Goal: Communication & Community: Answer question/provide support

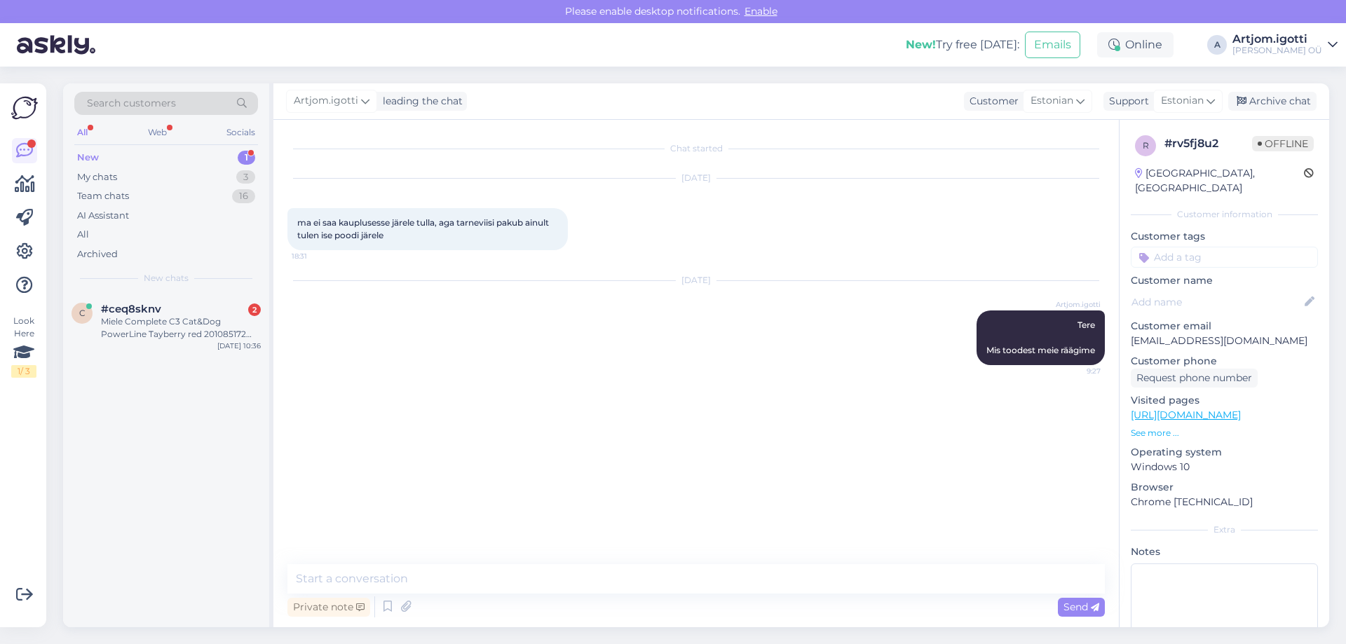
click at [204, 152] on div "New 1" at bounding box center [166, 158] width 184 height 20
drag, startPoint x: 189, startPoint y: 289, endPoint x: 204, endPoint y: 328, distance: 42.2
click at [186, 325] on div "Miele Complete C3 Cat&Dog PowerLine Tayberry red 201085172 12031690" at bounding box center [181, 327] width 160 height 25
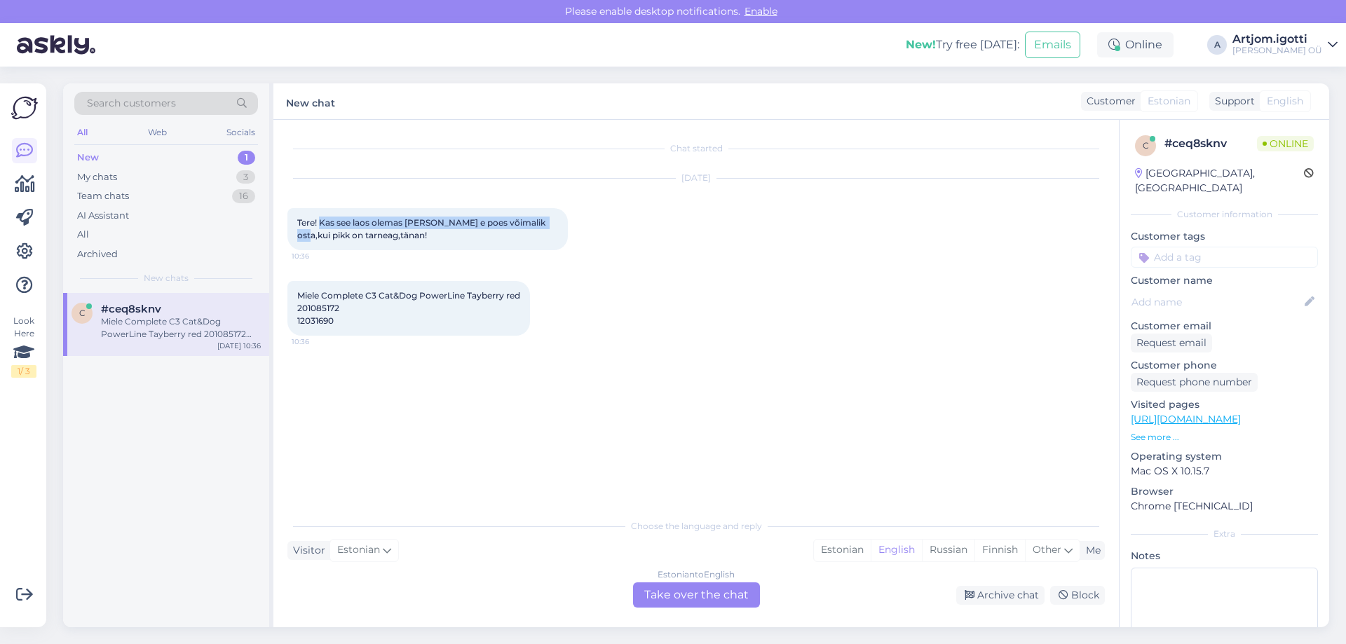
drag, startPoint x: 325, startPoint y: 221, endPoint x: 535, endPoint y: 231, distance: 209.7
click at [551, 214] on div "Tere! Kas see laos olemas [PERSON_NAME] e poes võimalik osta,kui pikk on tarnea…" at bounding box center [427, 229] width 280 height 42
click at [308, 304] on span "Miele Complete C3 Cat&Dog PowerLine Tayberry red 201085172 12031690" at bounding box center [408, 308] width 223 height 36
copy span "201085172"
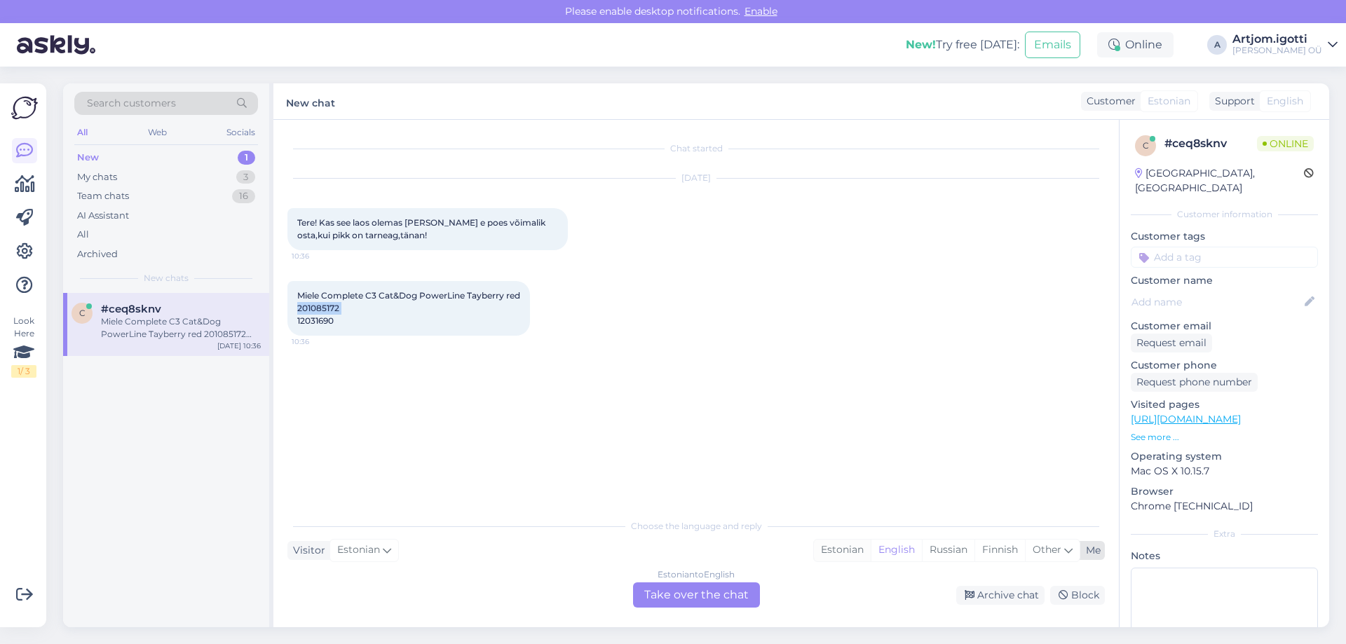
click at [835, 548] on div "Estonian" at bounding box center [842, 550] width 57 height 21
click at [724, 597] on div "Estonian to Estonian Take over the chat" at bounding box center [696, 594] width 127 height 25
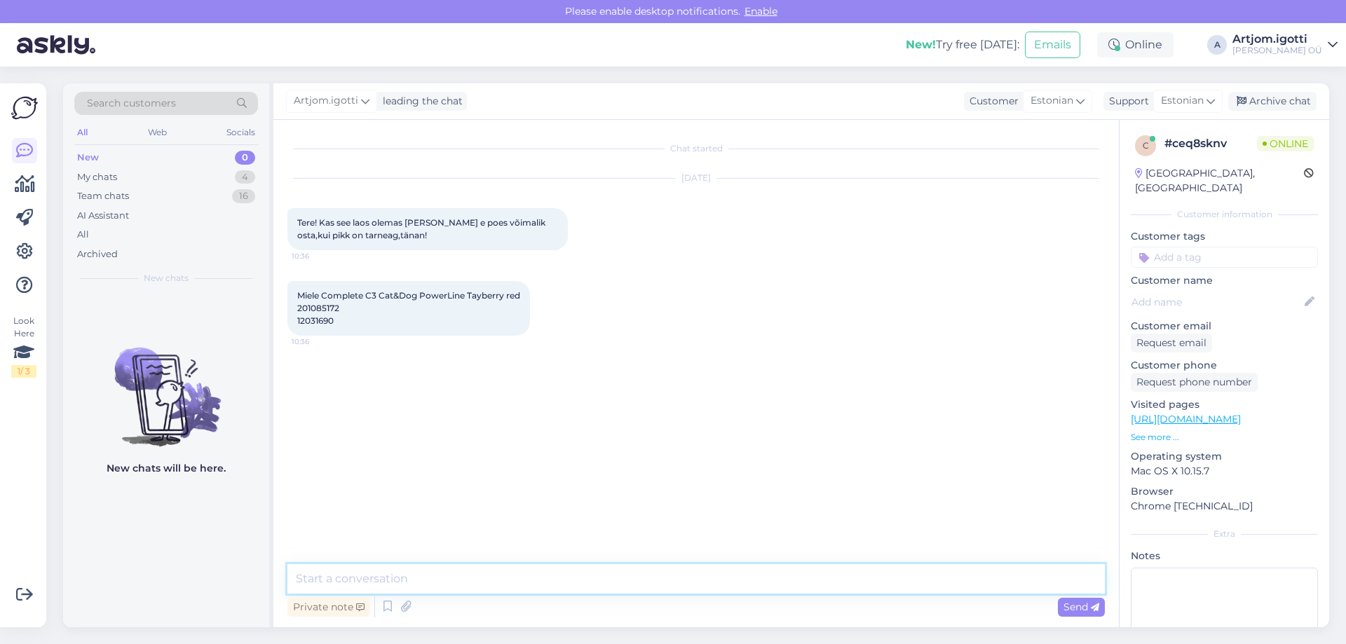
drag, startPoint x: 722, startPoint y: 597, endPoint x: 491, endPoint y: 575, distance: 232.4
click at [493, 577] on textarea at bounding box center [695, 578] width 817 height 29
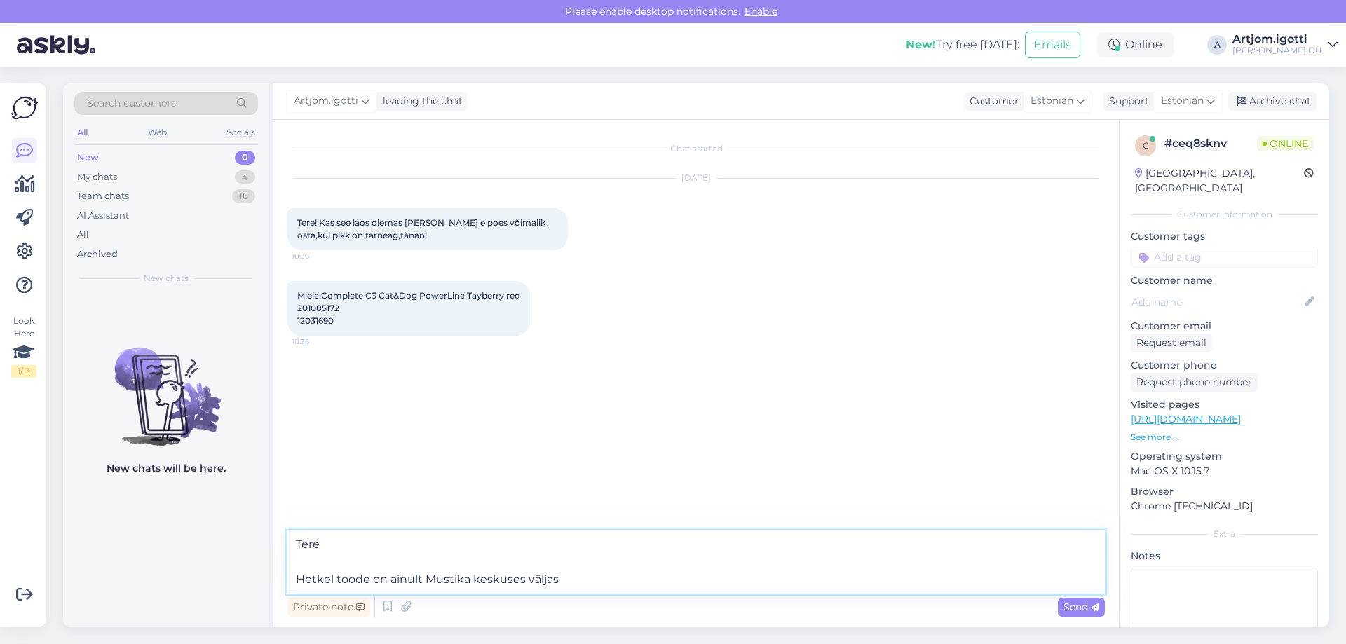
type textarea "Tere Hetkel toode on ainult Mustika keskuses väljas."
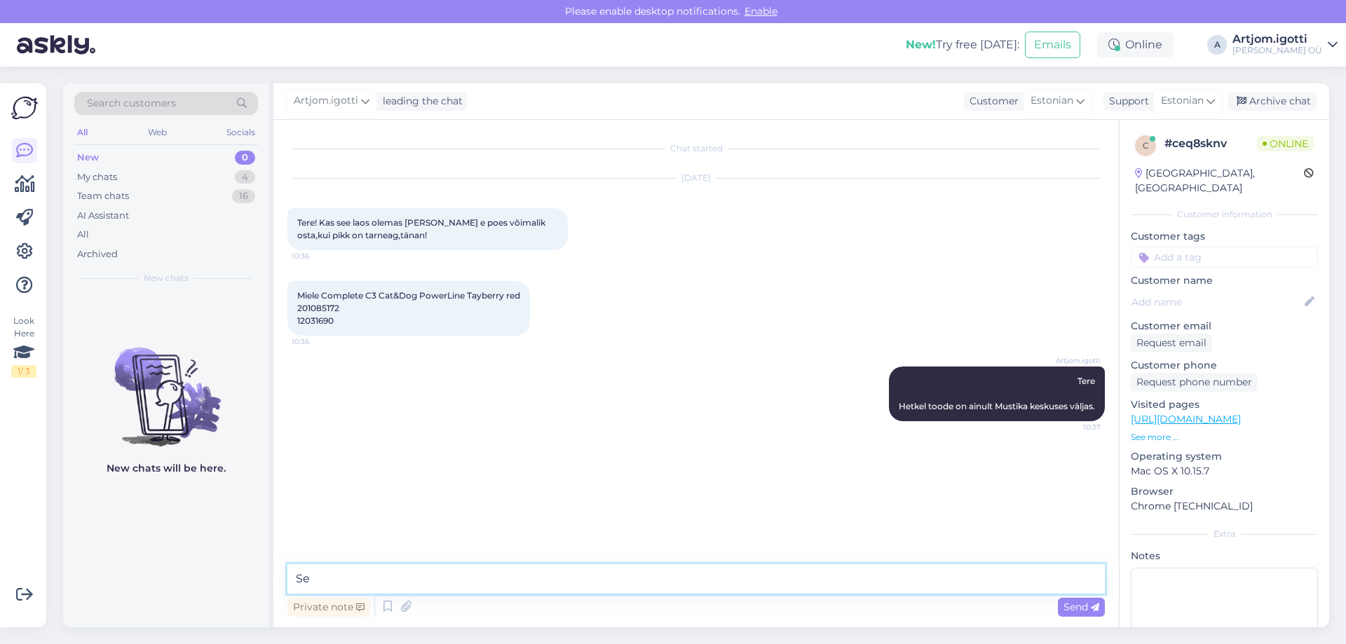
type textarea "S"
click at [549, 582] on textarea at bounding box center [695, 578] width 817 height 29
click at [127, 177] on div "My chats 4" at bounding box center [166, 177] width 184 height 20
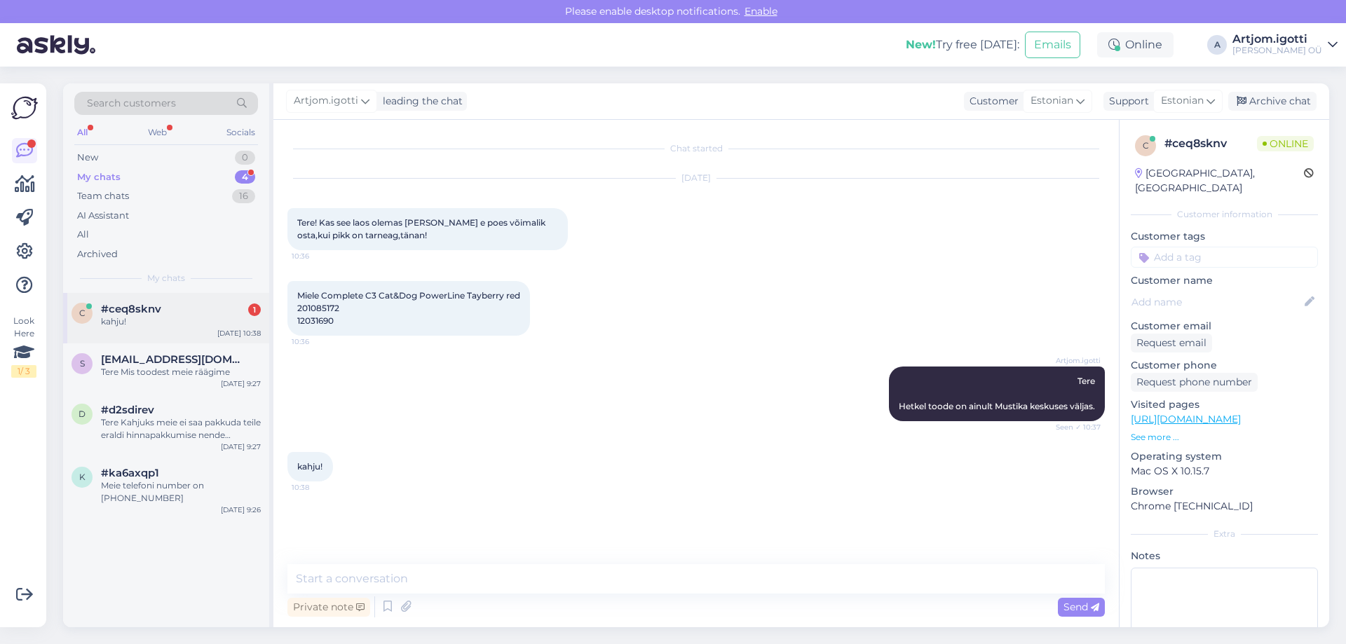
click at [178, 319] on div "kahju!" at bounding box center [181, 321] width 160 height 13
click at [195, 467] on div "#ka6axqp1 2" at bounding box center [181, 473] width 160 height 13
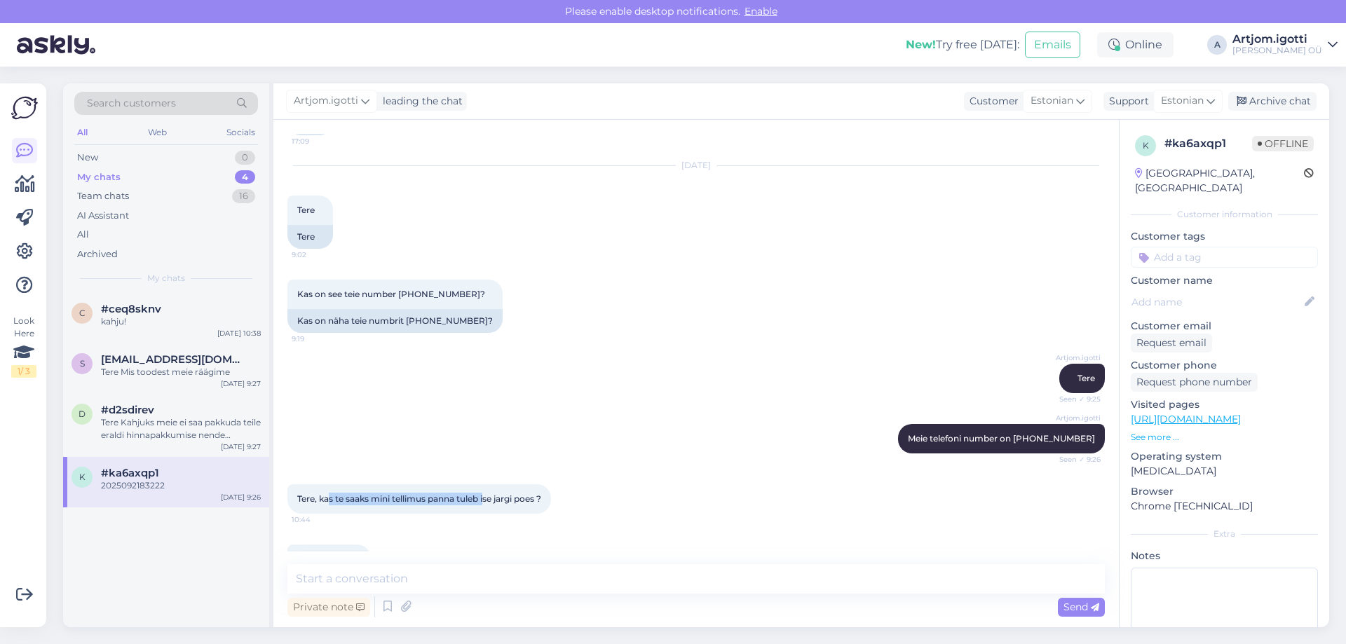
drag, startPoint x: 334, startPoint y: 465, endPoint x: 486, endPoint y: 463, distance: 152.8
click at [486, 493] on span "Tere, kas te saaks mini tellimus panna tuleb ise jargi poes ?" at bounding box center [419, 498] width 244 height 11
click at [323, 554] on span "2025092183222" at bounding box center [329, 559] width 64 height 11
click at [381, 569] on textarea at bounding box center [695, 578] width 817 height 29
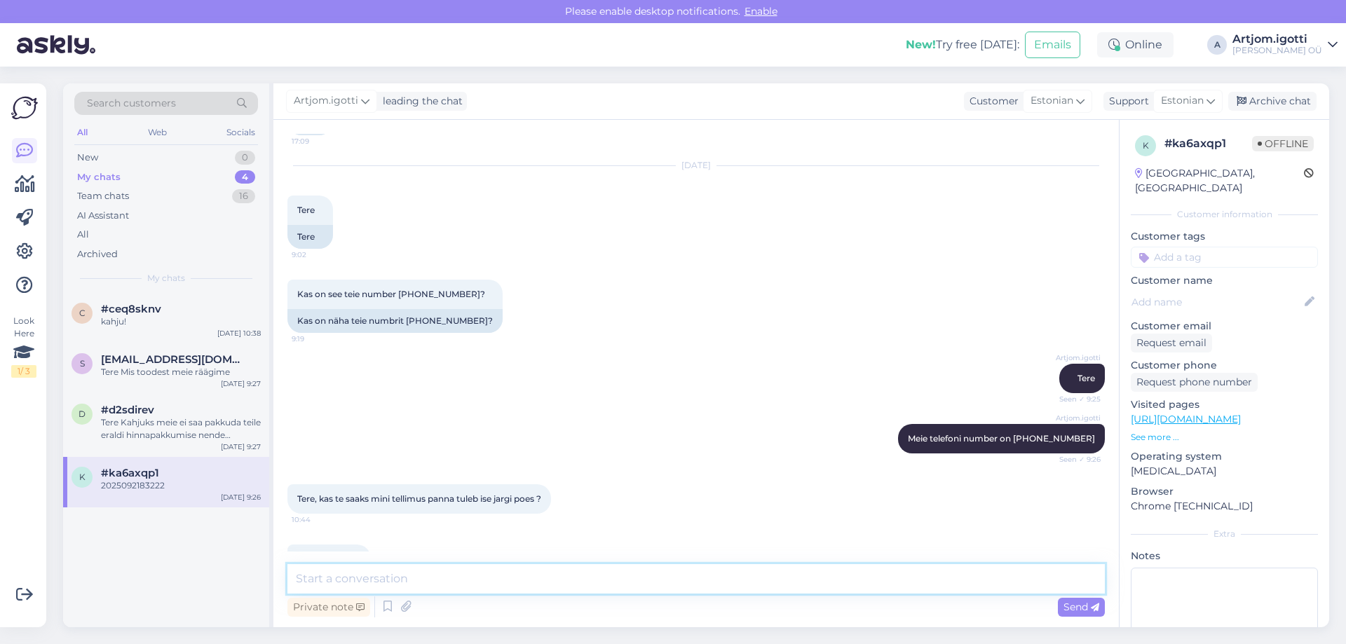
click at [460, 588] on textarea at bounding box center [695, 578] width 817 height 29
type textarea "Ma olen teile kirjutanud maili, vaadake palun üle ja vastake."
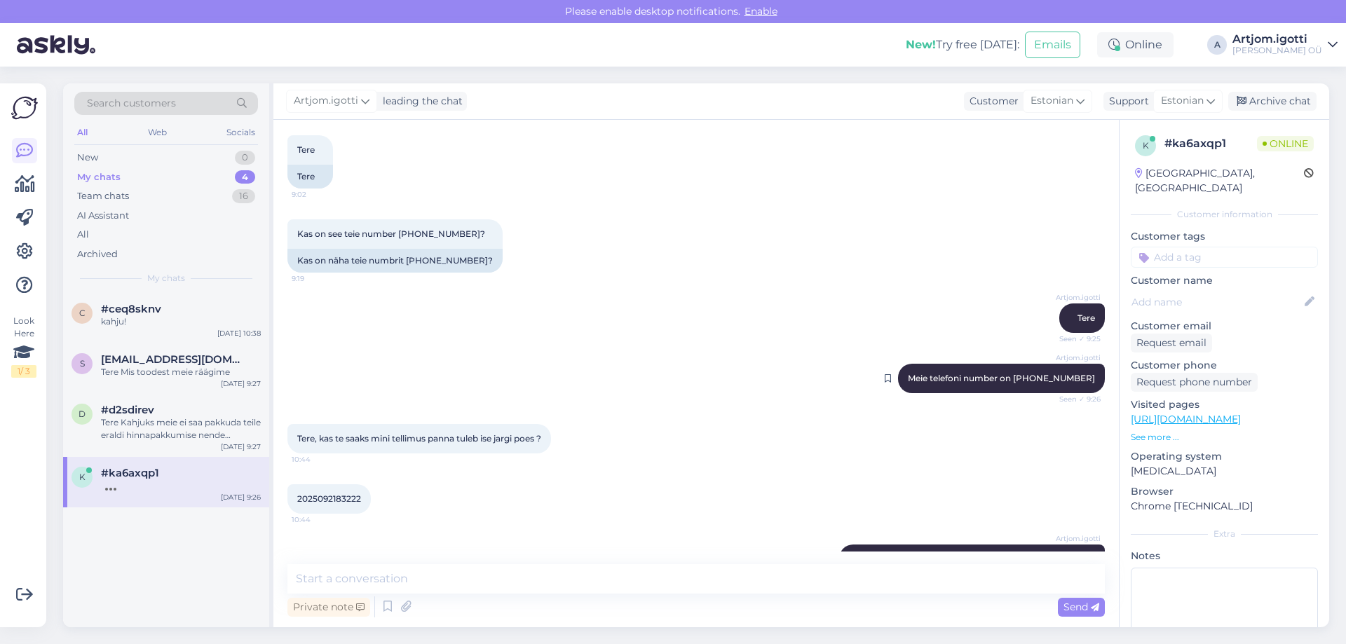
scroll to position [1557, 0]
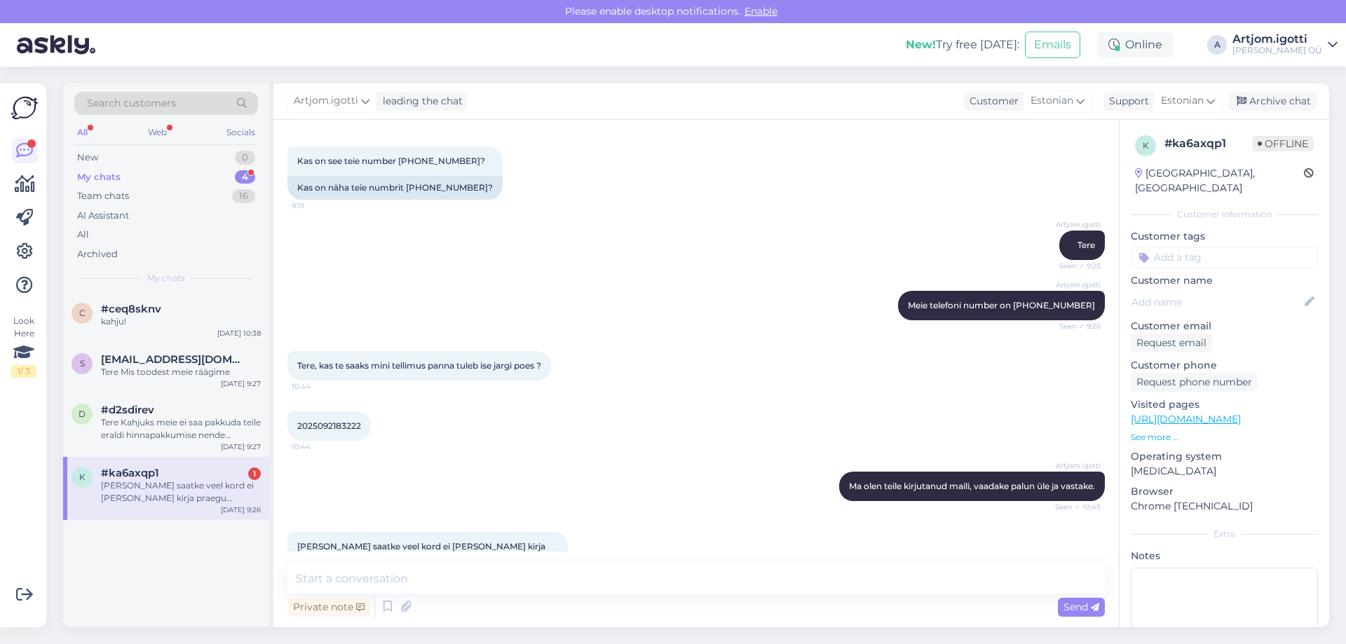
click at [1032, 354] on div "Tere, kas te saaks mini tellimus panna tuleb ise jargi poes ? 10:44" at bounding box center [695, 366] width 817 height 60
drag, startPoint x: 485, startPoint y: 590, endPoint x: 502, endPoint y: 572, distance: 24.8
click at [495, 582] on textarea at bounding box center [695, 578] width 817 height 29
type textarea "Vaadake"
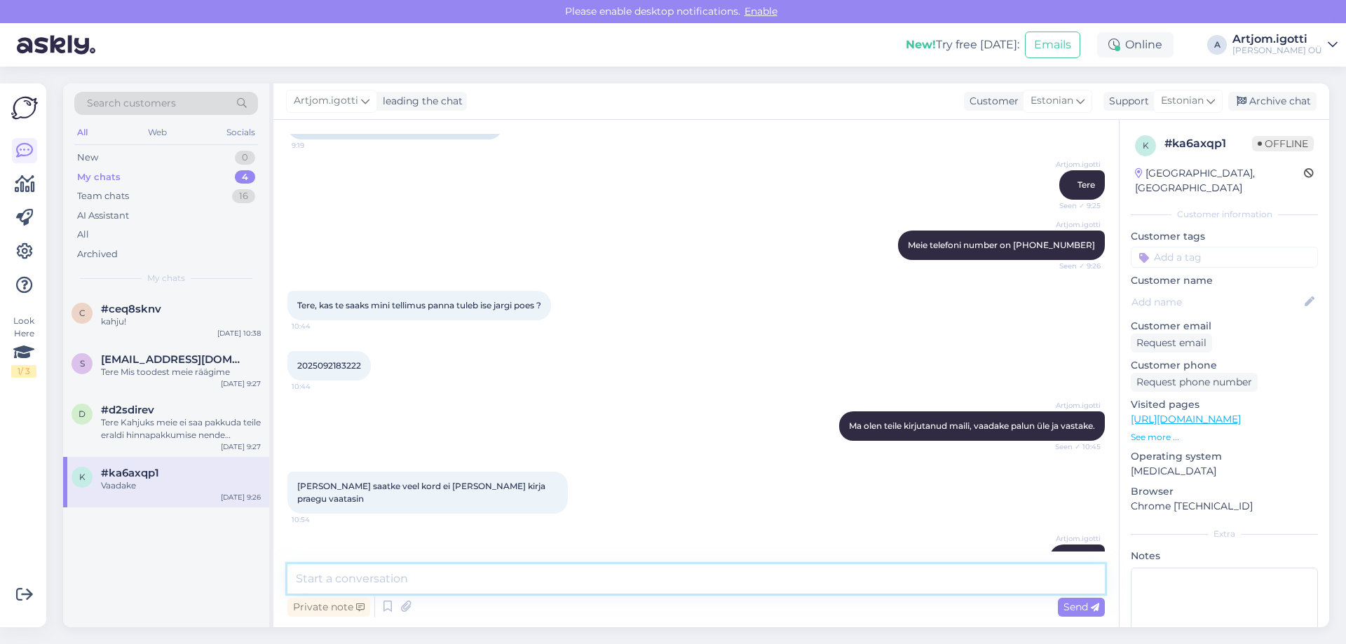
type textarea "s"
type textarea "Nüüd peak olema korras."
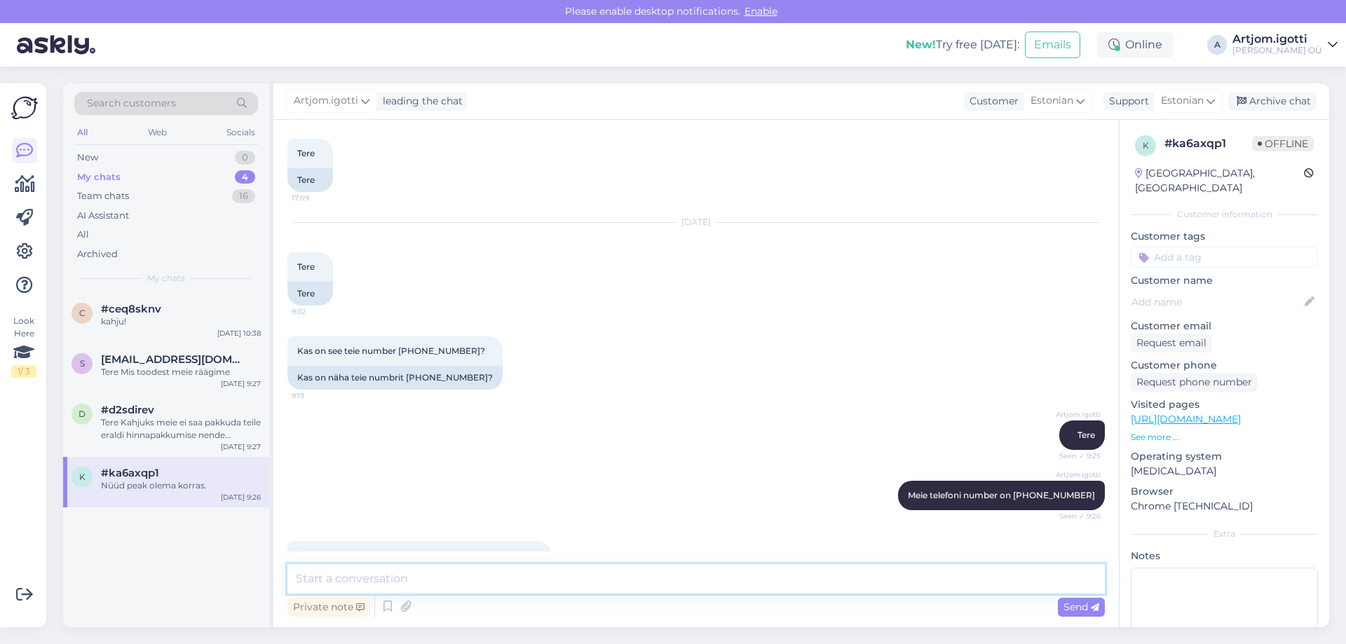
scroll to position [1397, 0]
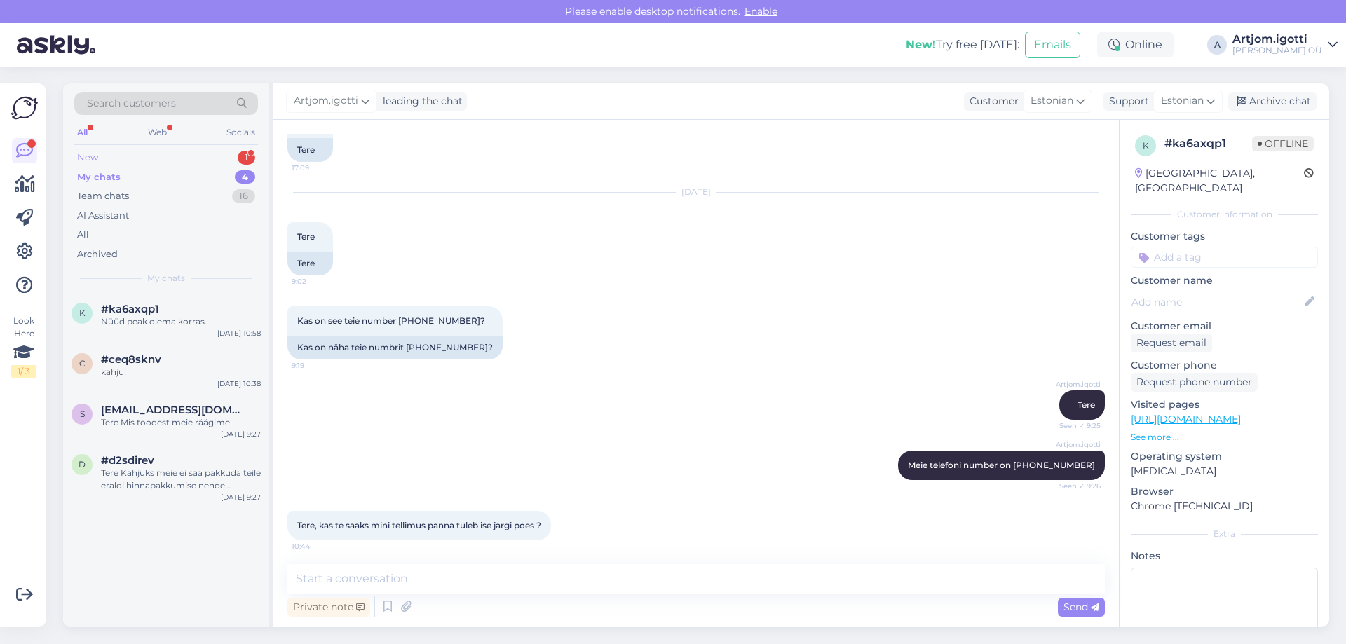
click at [171, 150] on div "New 1" at bounding box center [166, 158] width 184 height 20
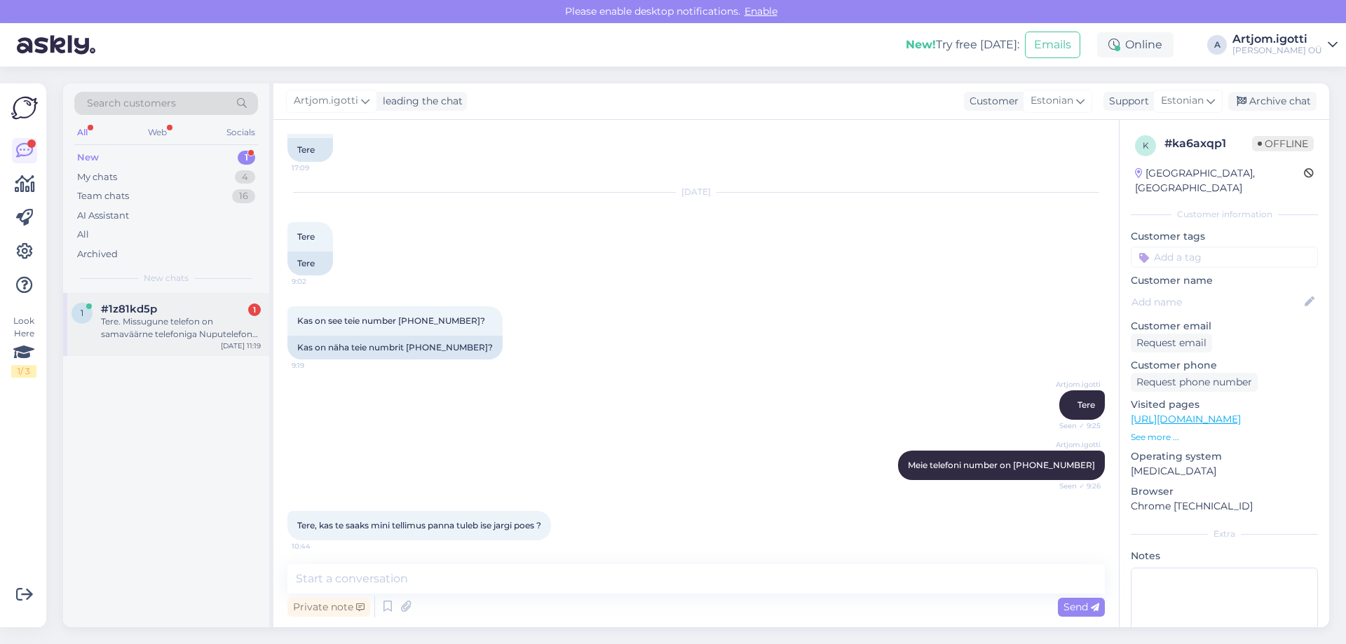
click at [186, 318] on div "Tere. Missugune telefon on samaväärne telefoniga Nuputelefon Nokia 3310 (2017),…" at bounding box center [181, 327] width 160 height 25
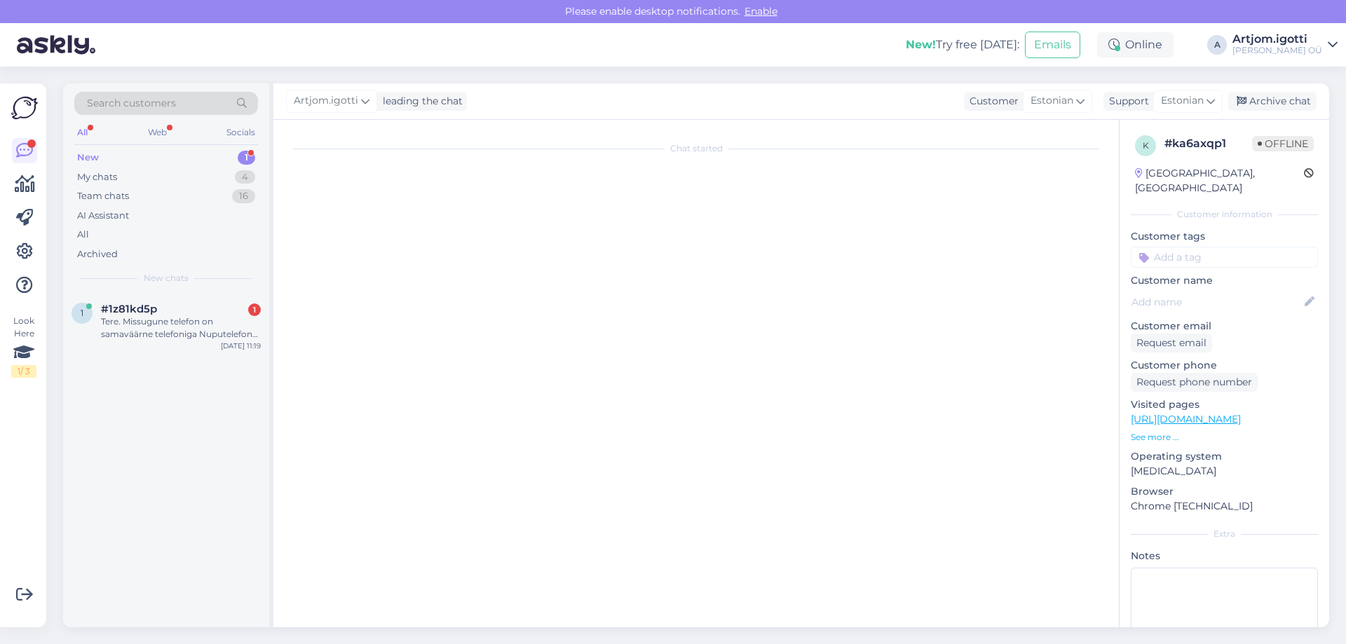
scroll to position [0, 0]
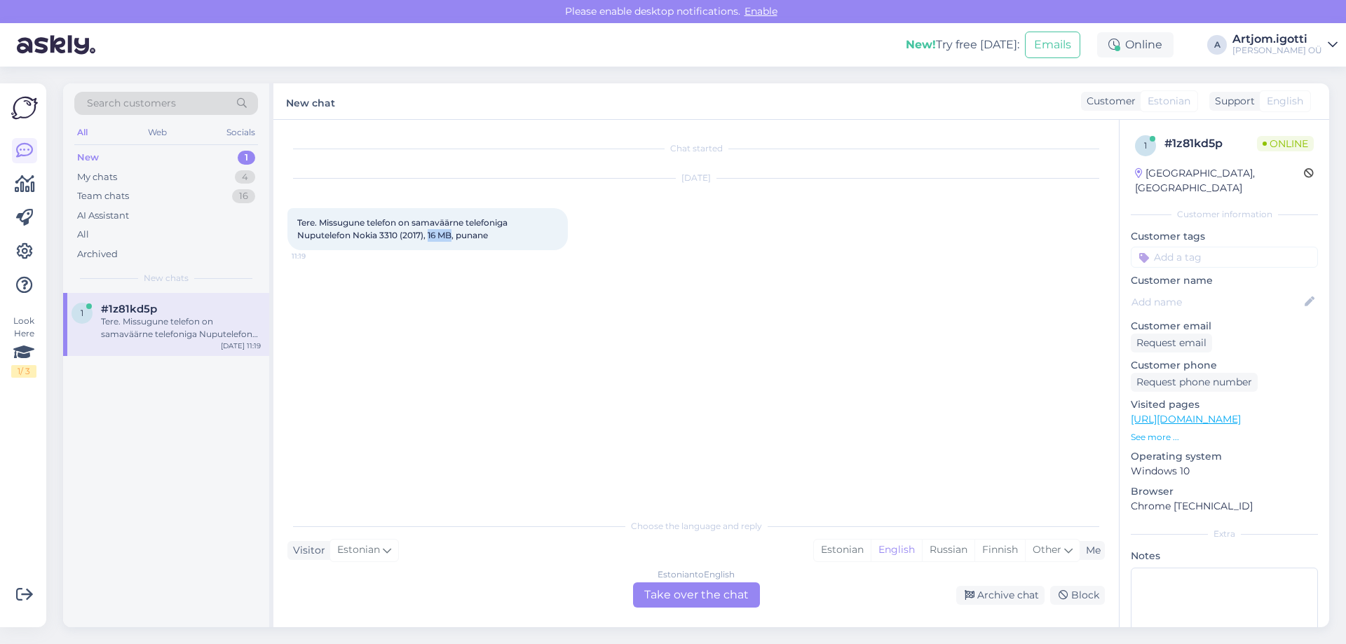
drag, startPoint x: 430, startPoint y: 234, endPoint x: 455, endPoint y: 236, distance: 24.6
click at [455, 236] on span "Tere. Missugune telefon on samaväärne telefoniga Nuputelefon Nokia 3310 (2017),…" at bounding box center [403, 228] width 212 height 23
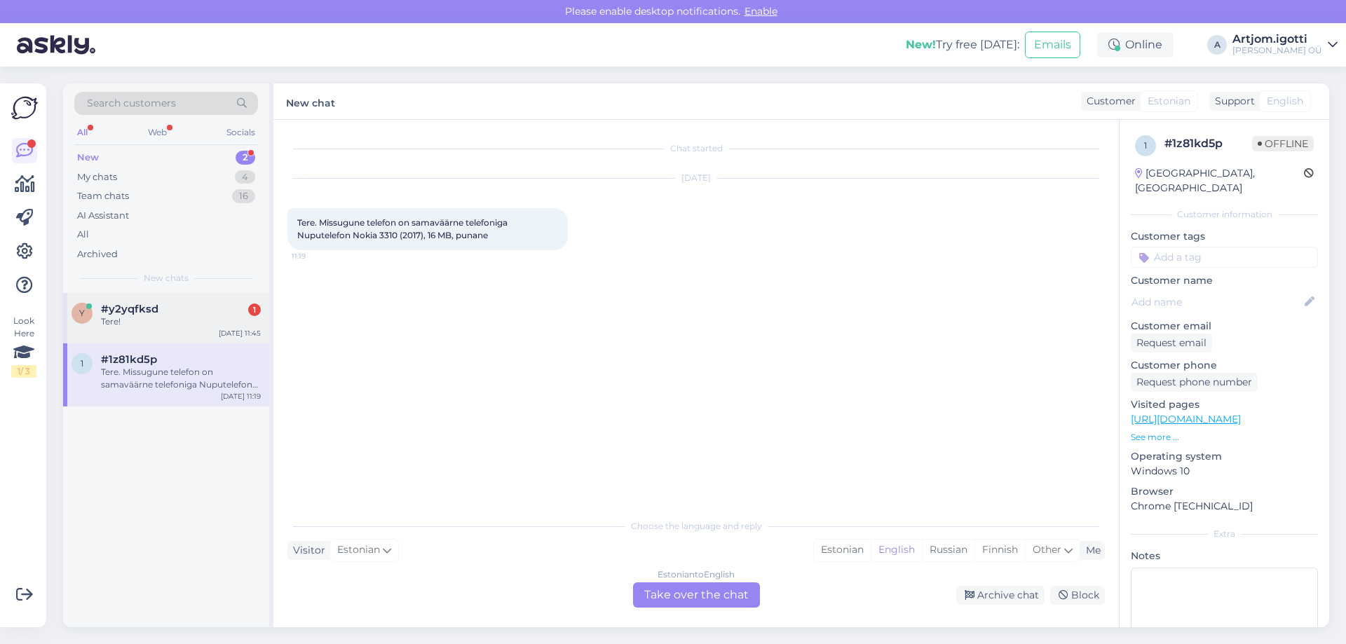
click at [179, 319] on div "Tere!" at bounding box center [181, 321] width 160 height 13
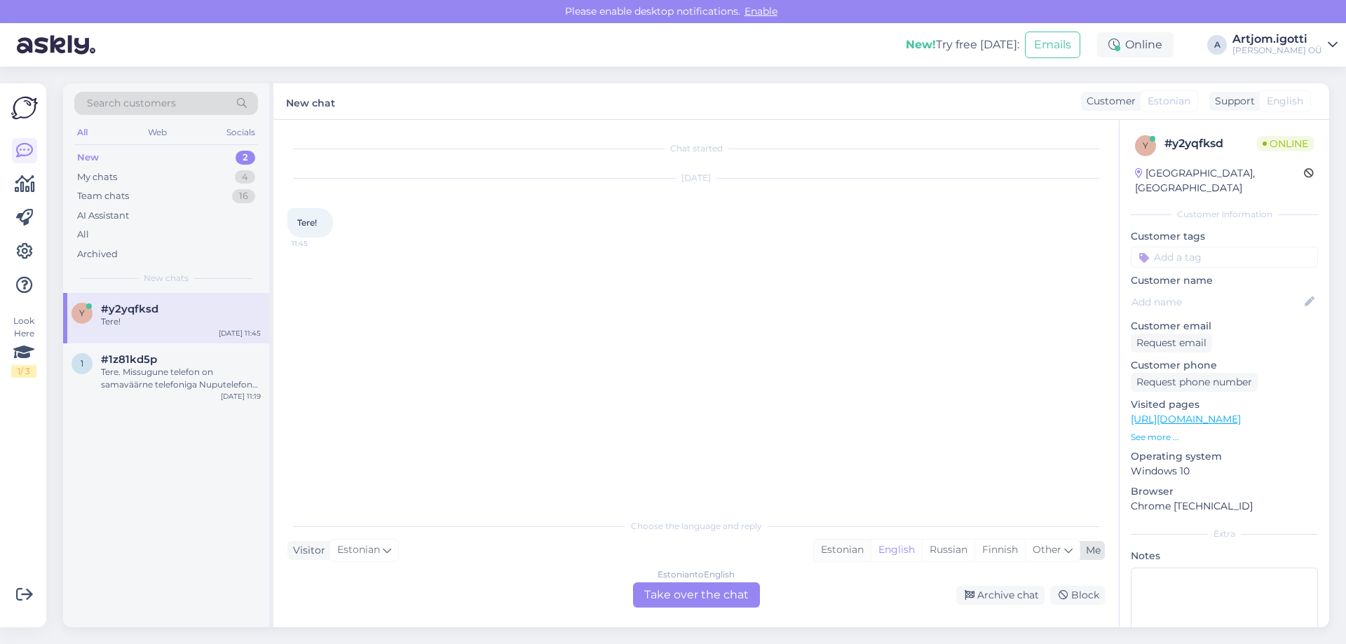
click at [834, 553] on div "Estonian" at bounding box center [842, 550] width 57 height 21
click at [737, 591] on div "Estonian to Estonian Take over the chat" at bounding box center [696, 594] width 127 height 25
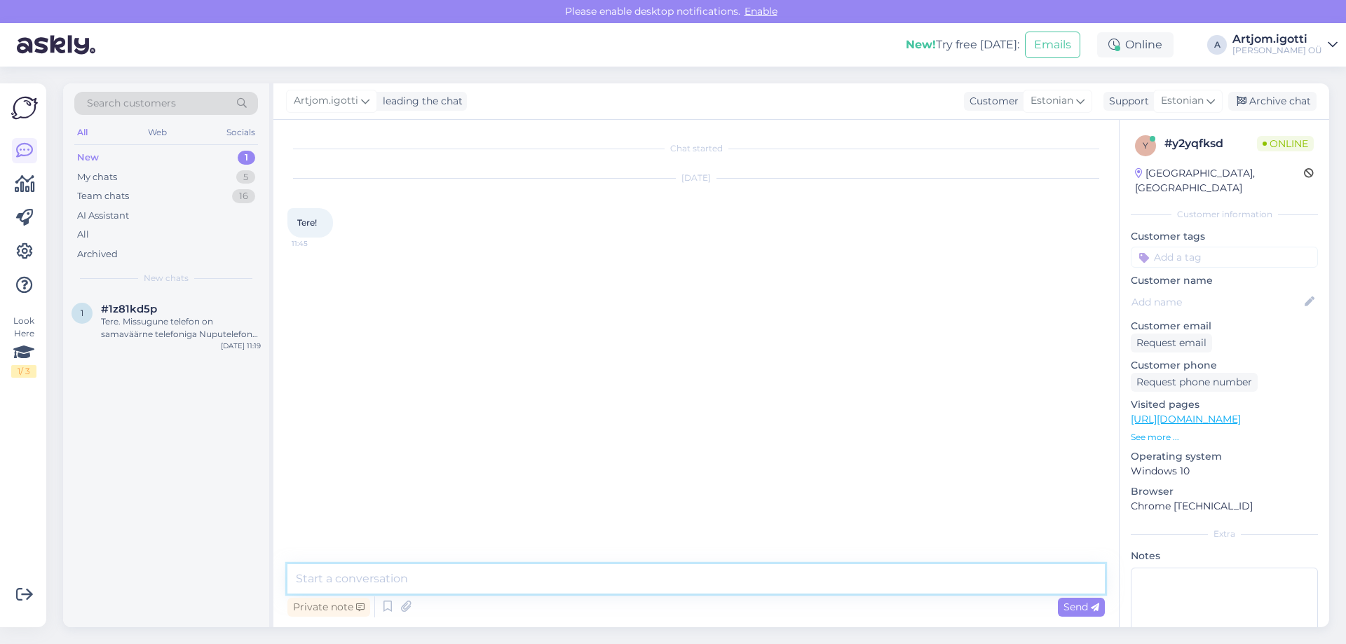
click at [622, 582] on textarea at bounding box center [695, 578] width 817 height 29
type textarea "Tere"
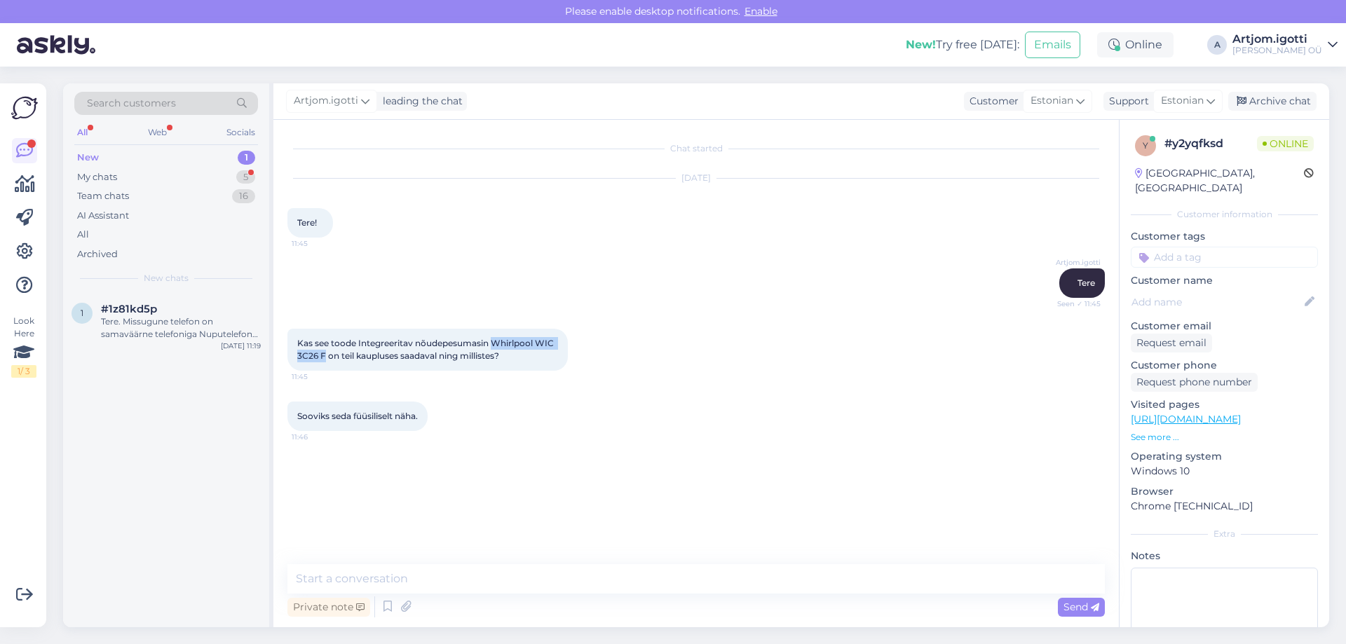
drag, startPoint x: 496, startPoint y: 343, endPoint x: 326, endPoint y: 357, distance: 170.9
click at [326, 357] on span "Kas see toode Integreeritav nõudepesumasin Whirlpool WIC 3C26 F on teil kauplus…" at bounding box center [426, 349] width 259 height 23
copy span "Whirlpool WIC 3C26 F"
click at [881, 588] on textarea at bounding box center [695, 578] width 817 height 29
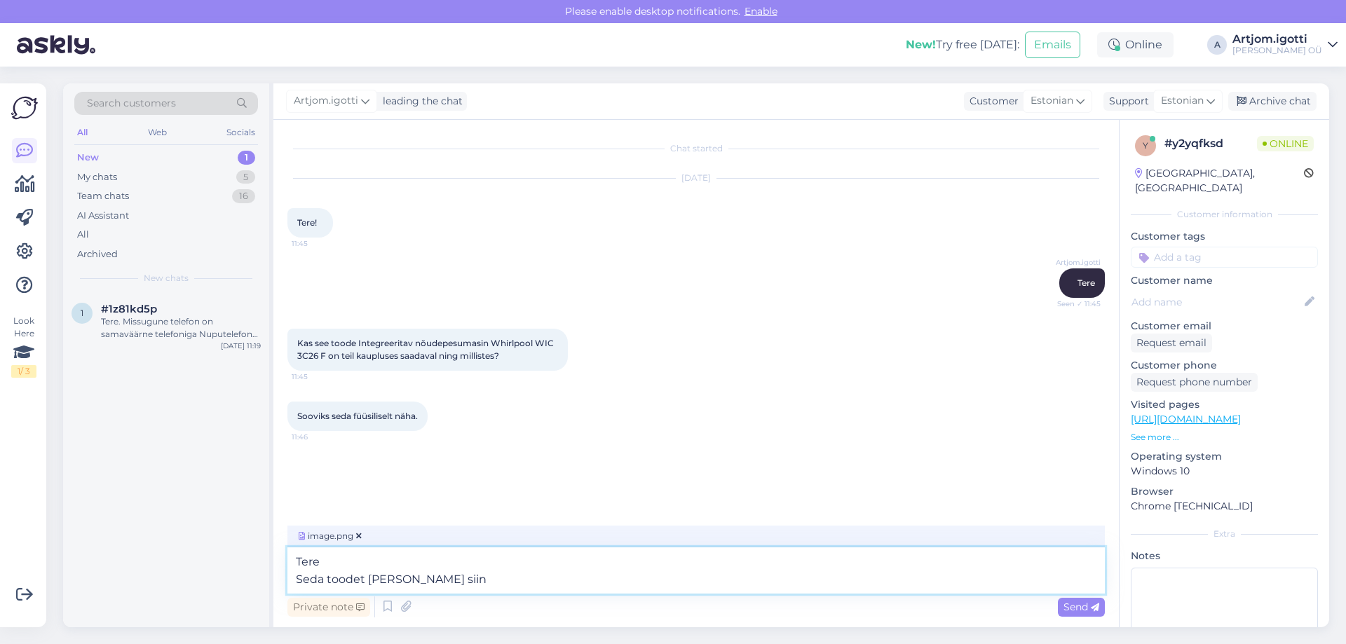
type textarea "Tere Seda toodet [PERSON_NAME] siin:"
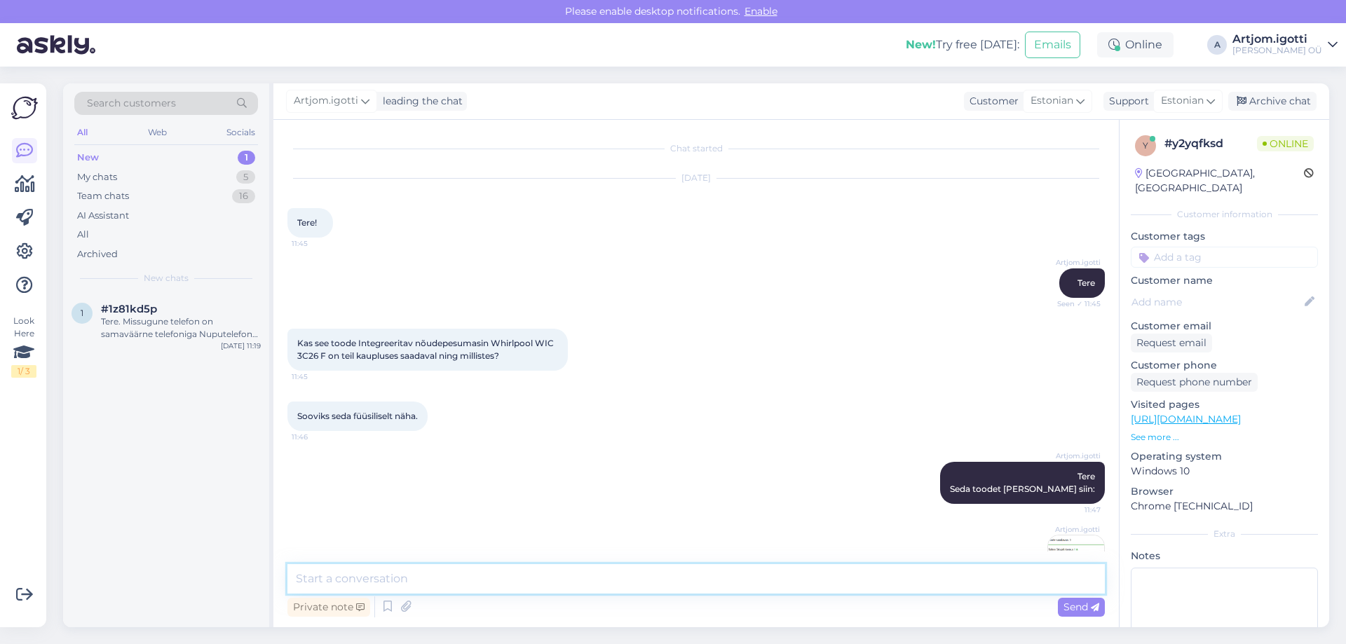
scroll to position [56, 0]
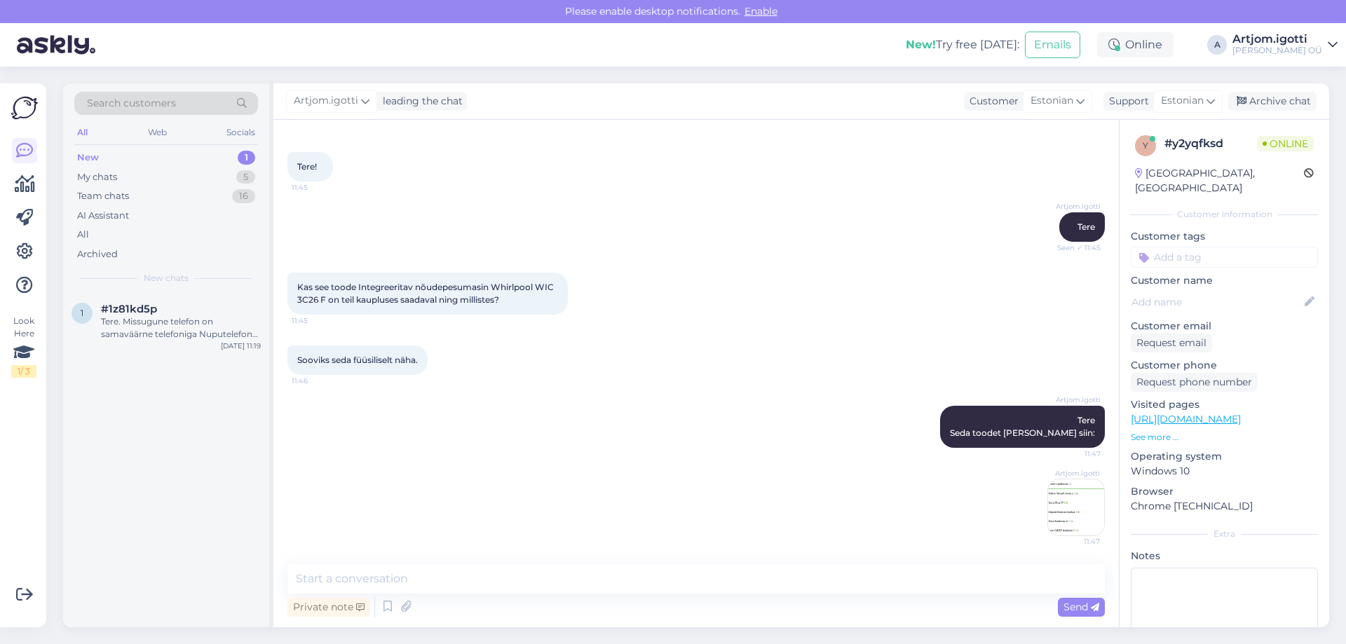
click at [1050, 500] on img at bounding box center [1076, 507] width 56 height 56
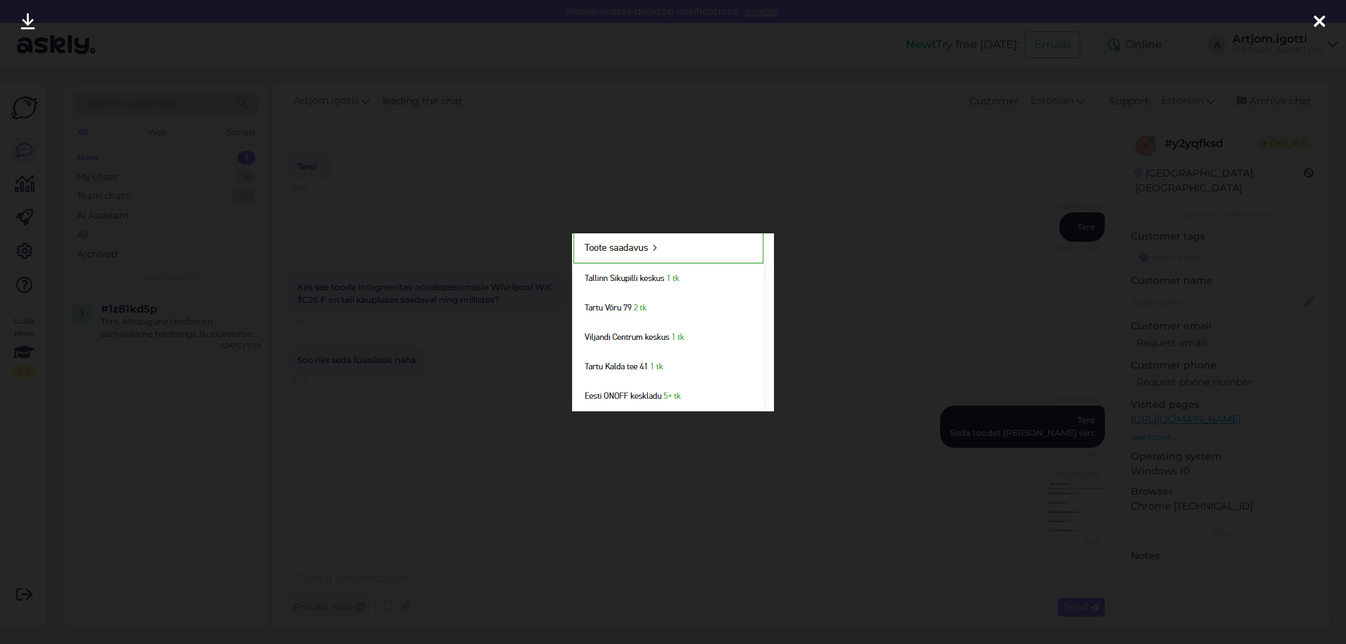
click at [925, 422] on div at bounding box center [673, 322] width 1346 height 644
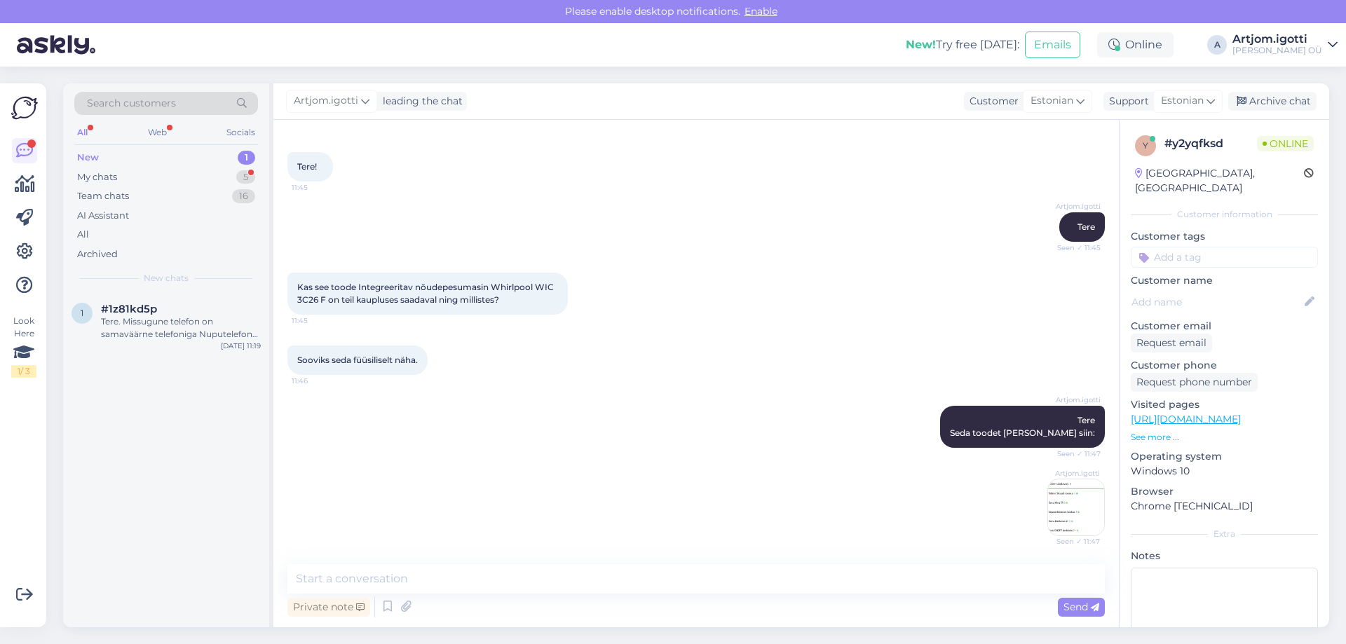
scroll to position [116, 0]
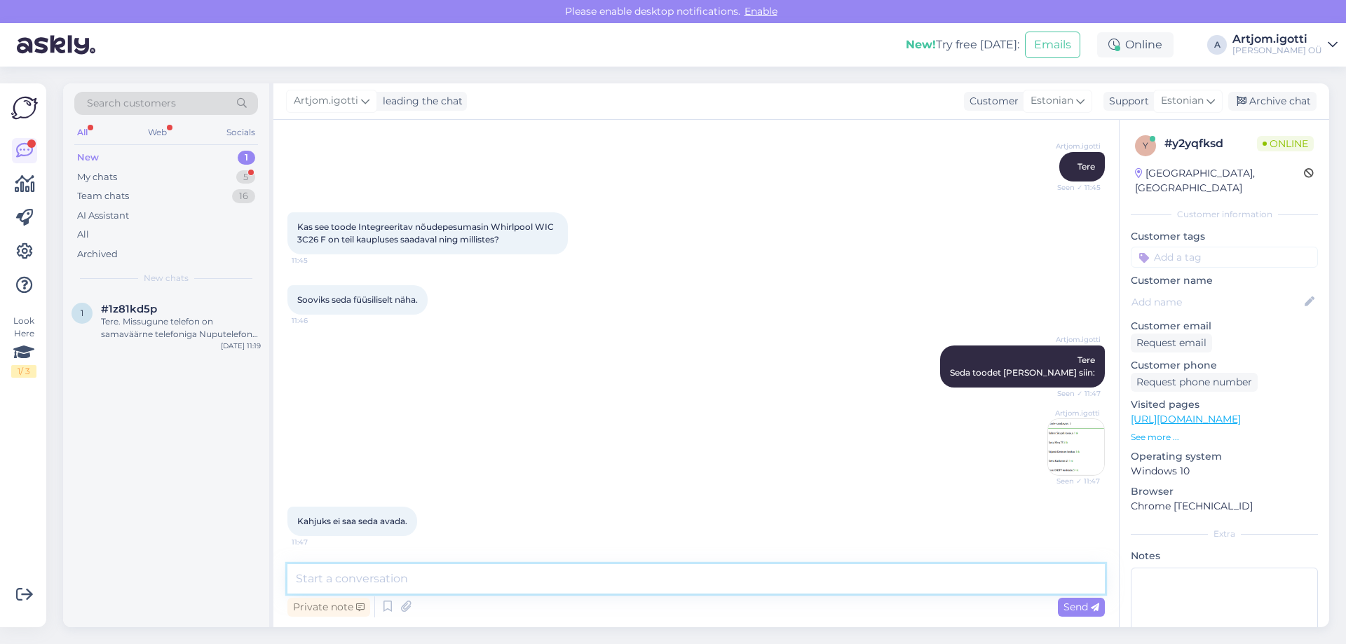
click at [507, 570] on textarea at bounding box center [695, 578] width 817 height 29
click at [1034, 459] on div "Artjom.igotti Tere Seda toodet [PERSON_NAME] siin: Seen ✓ 11:47 Artjom.igotti S…" at bounding box center [695, 410] width 817 height 161
click at [1051, 450] on img at bounding box center [1076, 447] width 56 height 56
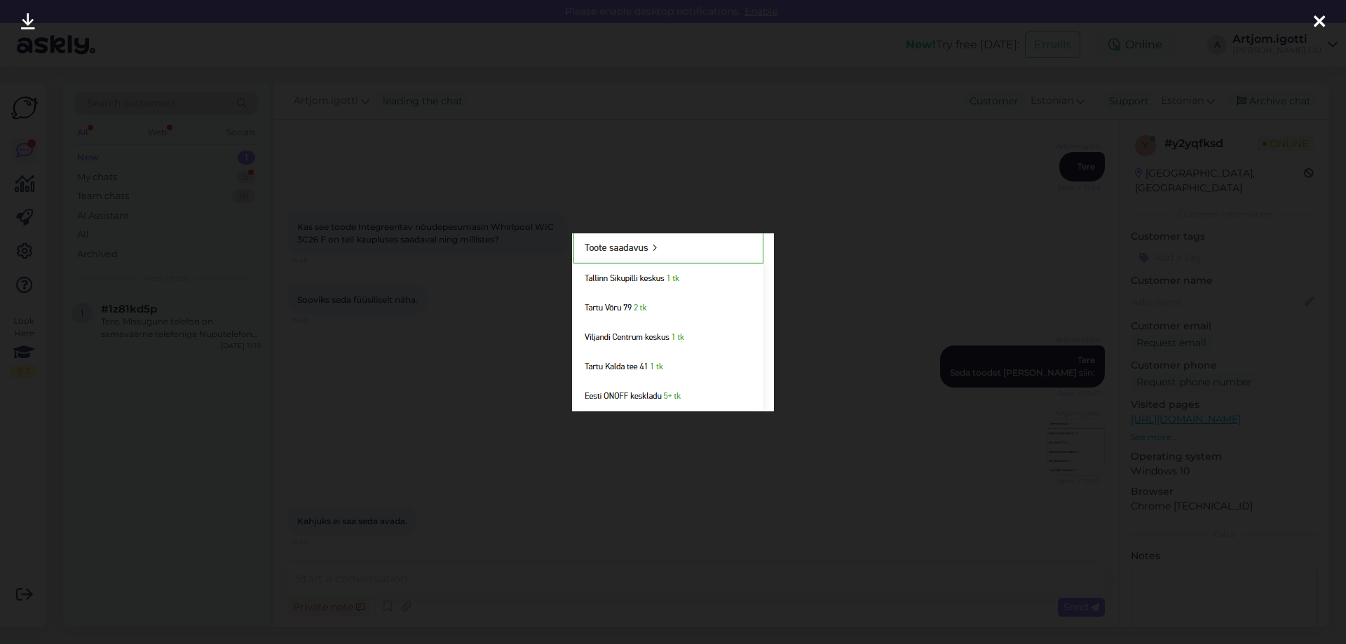
click at [776, 486] on div at bounding box center [673, 322] width 1346 height 644
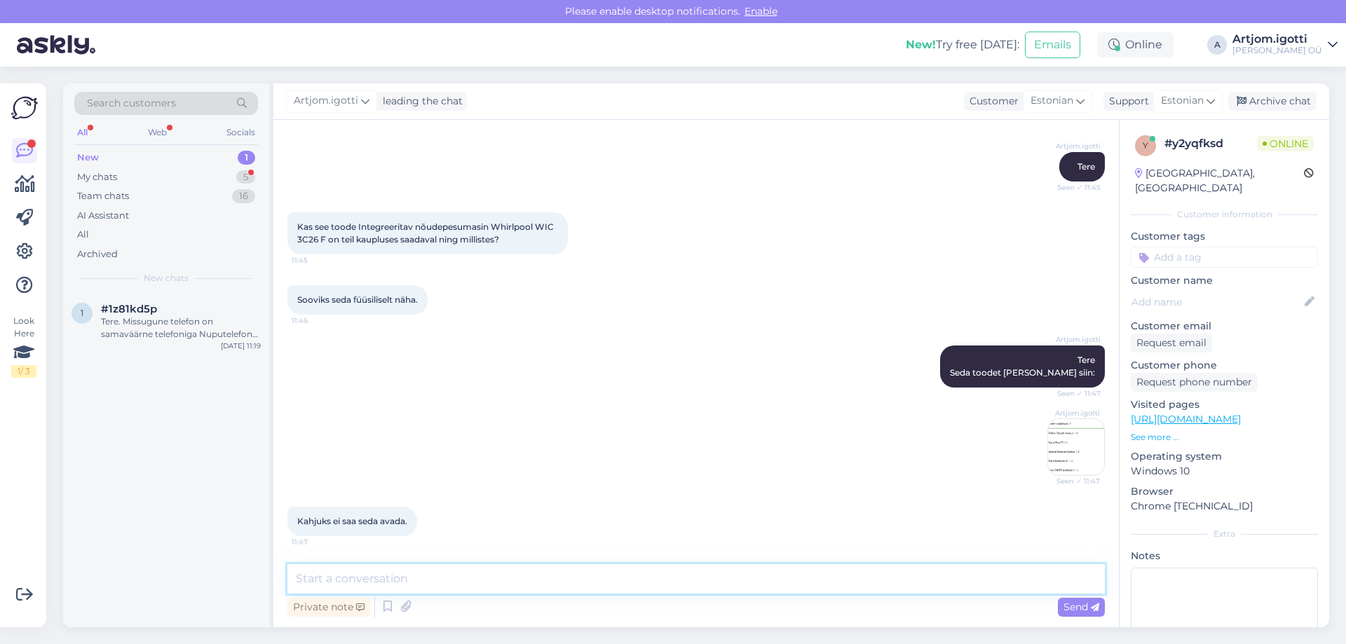
click at [531, 583] on textarea at bounding box center [695, 578] width 817 height 29
type textarea "Kus teie elate?"
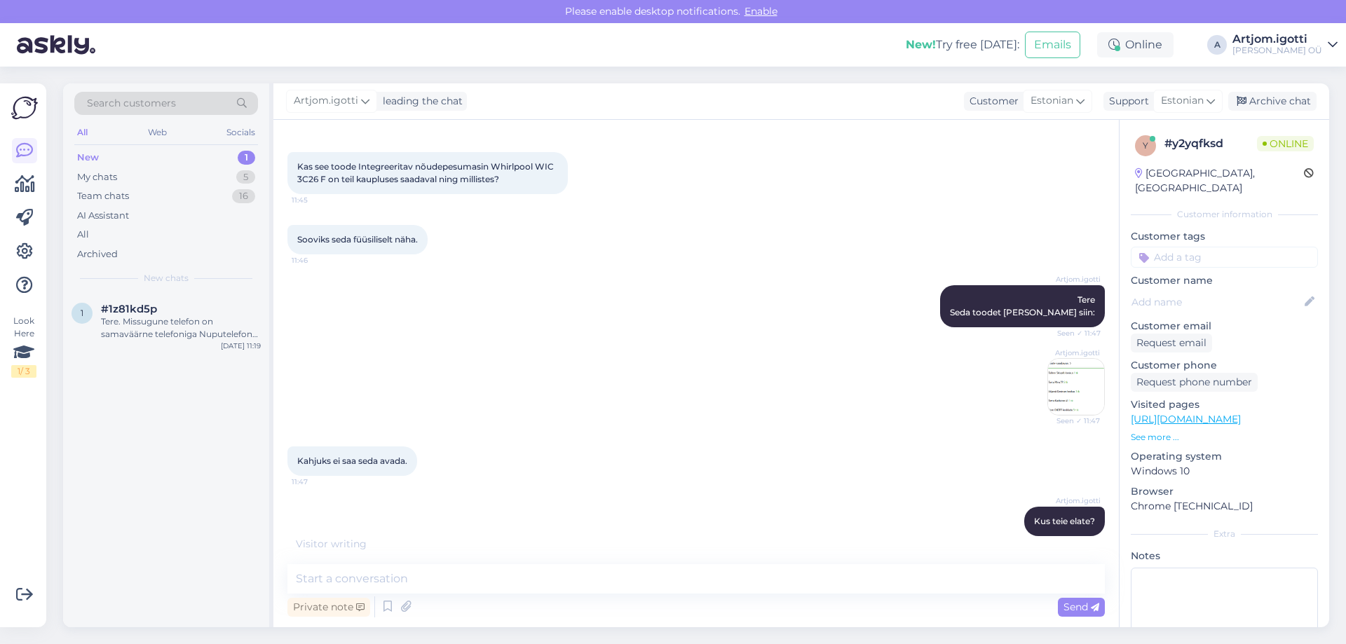
scroll to position [237, 0]
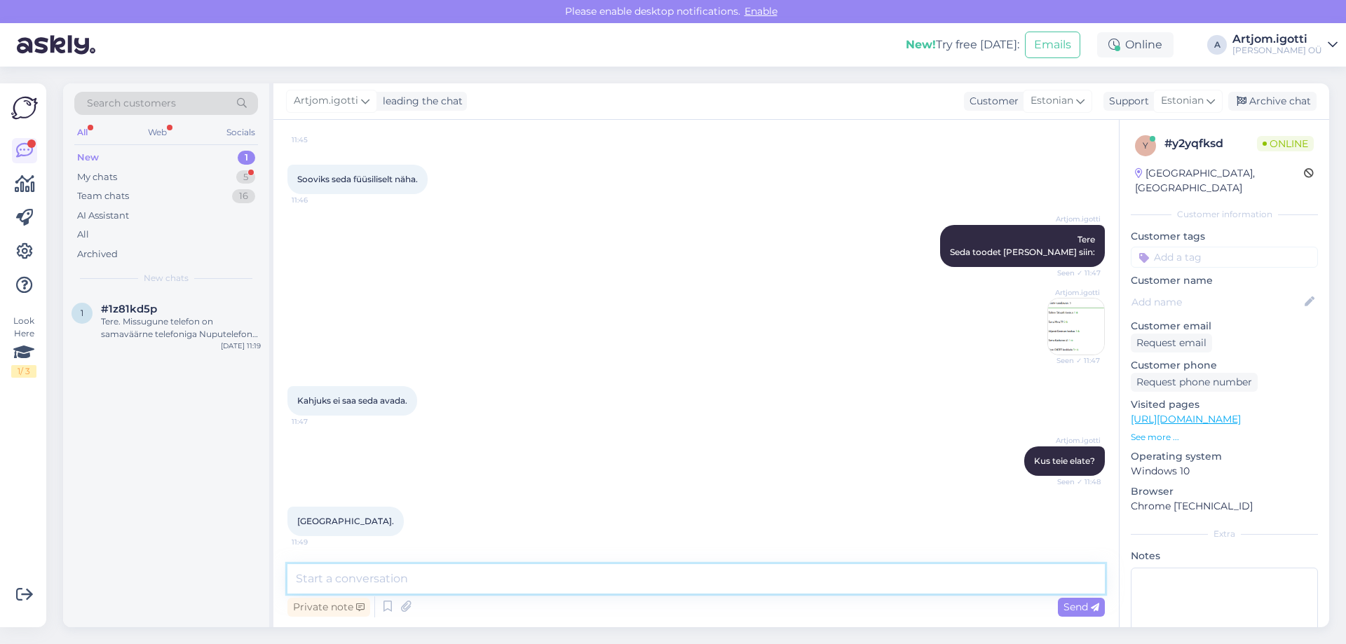
click at [413, 568] on textarea at bounding box center [695, 578] width 817 height 29
click at [1042, 322] on div "Artjom.igotti Tere Seda toodet [PERSON_NAME] siin: Seen ✓ 11:47 Artjom.igotti S…" at bounding box center [695, 290] width 817 height 161
click at [1056, 334] on img at bounding box center [1076, 327] width 56 height 56
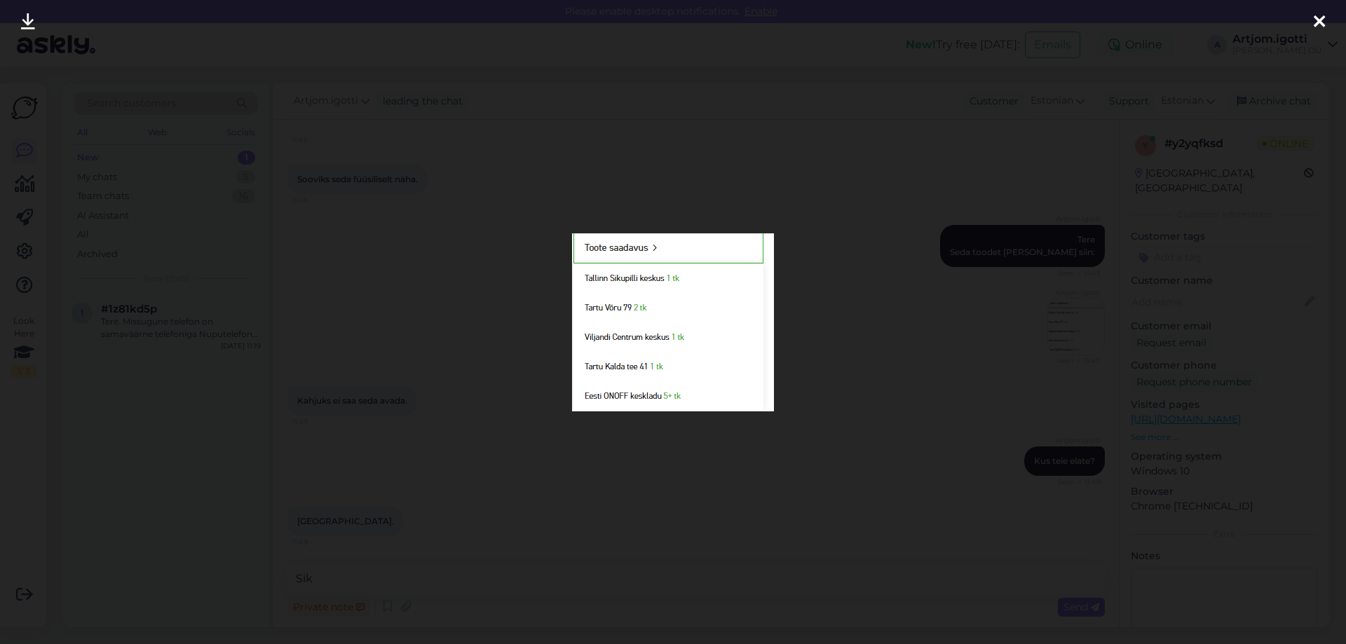
drag, startPoint x: 505, startPoint y: 424, endPoint x: 472, endPoint y: 481, distance: 66.2
click at [504, 425] on div at bounding box center [673, 322] width 1346 height 644
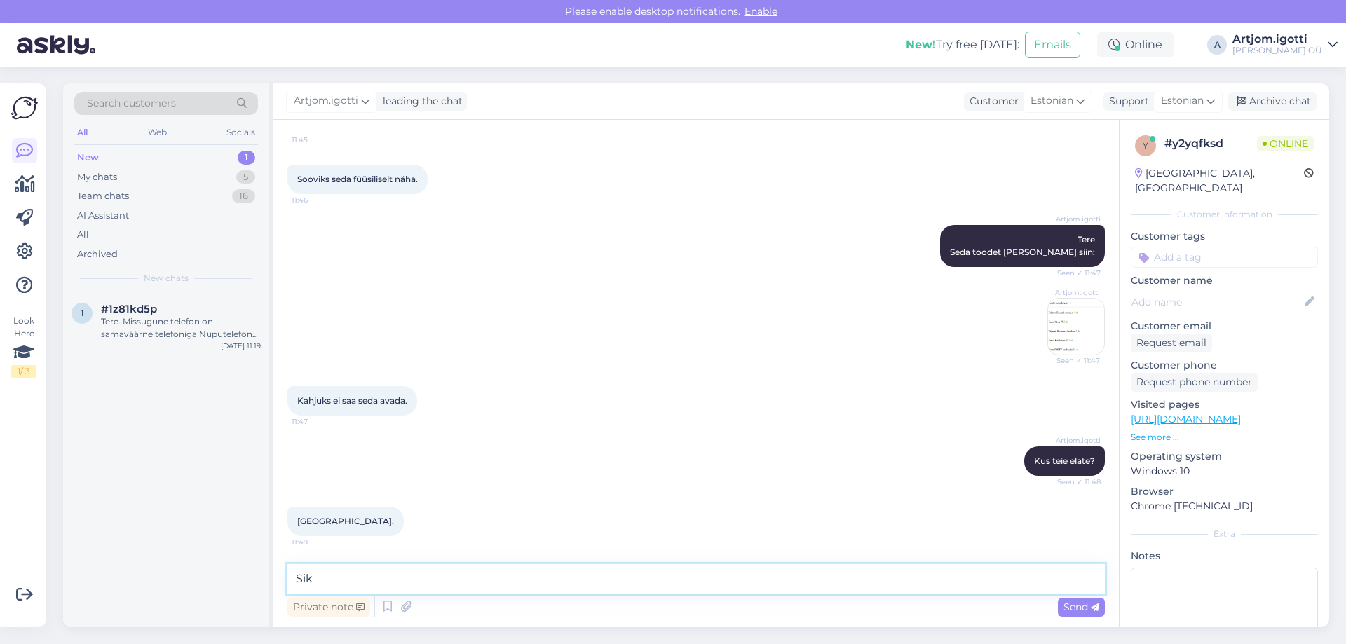
click at [384, 582] on textarea "Sik" at bounding box center [695, 578] width 817 height 29
type textarea "Sikupilli poes on näidis väljas."
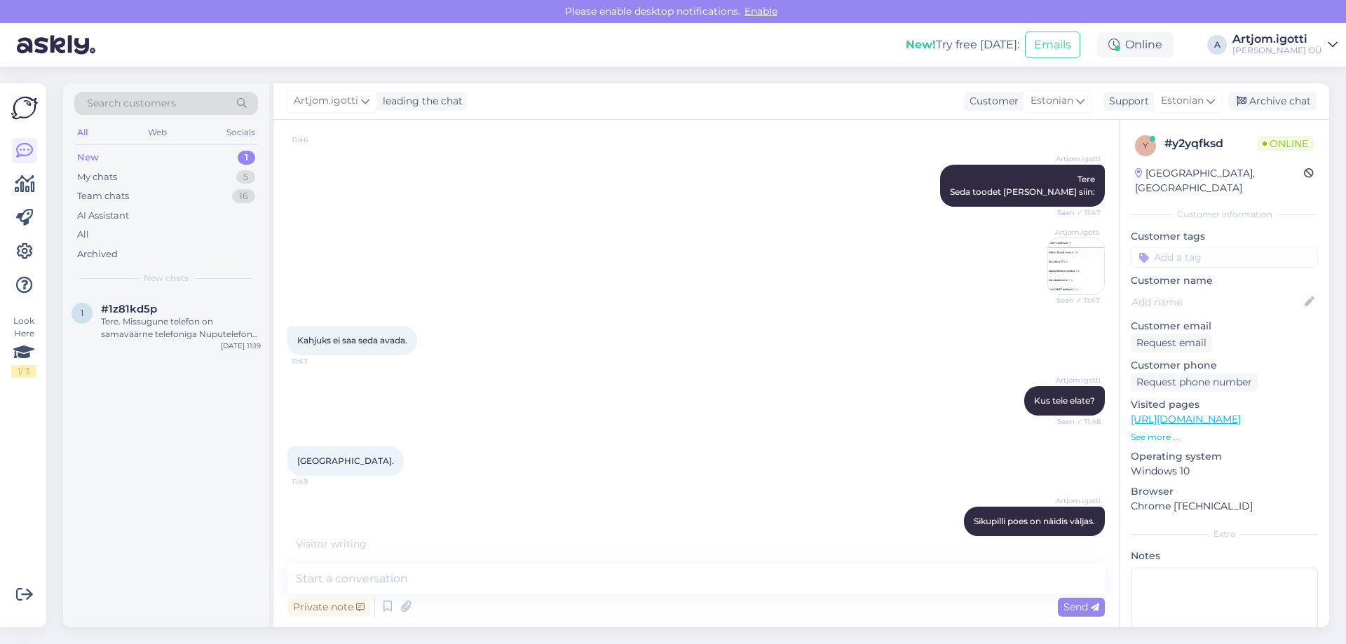
scroll to position [357, 0]
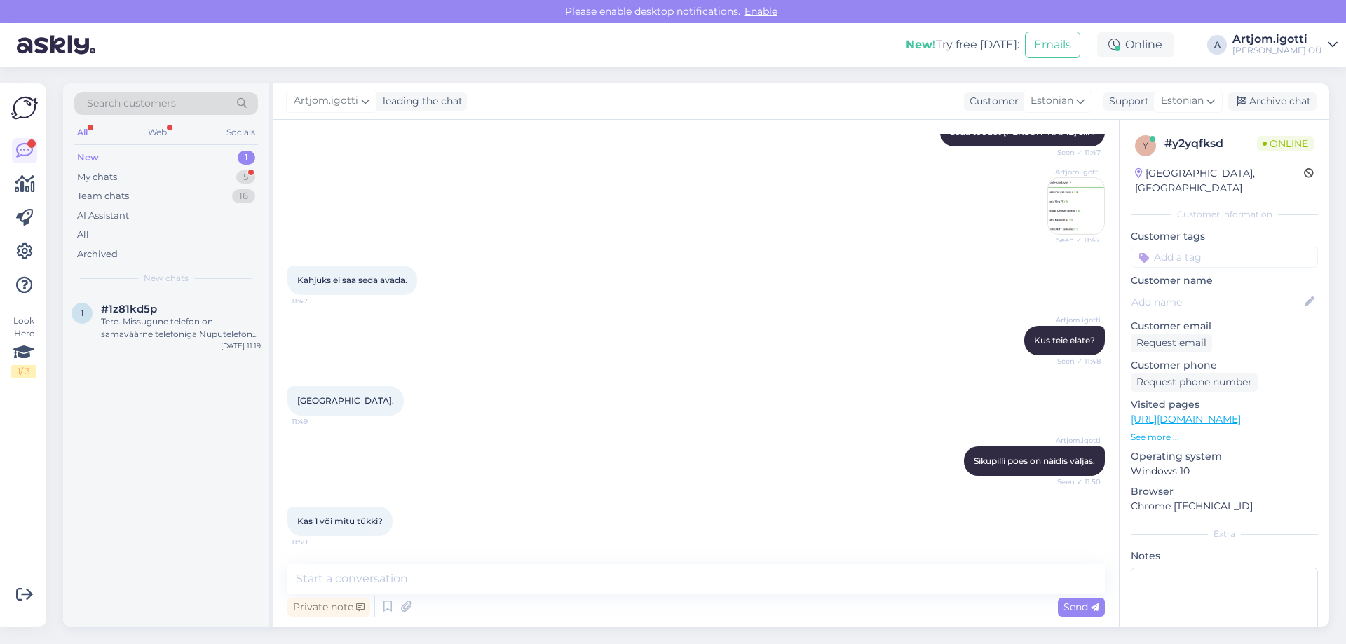
click at [346, 563] on div "Chat started [DATE] Tere! 11:45 Artjom.igotti Tere Seen ✓ 11:45 Kas see toode I…" at bounding box center [695, 373] width 845 height 507
click at [346, 573] on textarea at bounding box center [695, 578] width 817 height 29
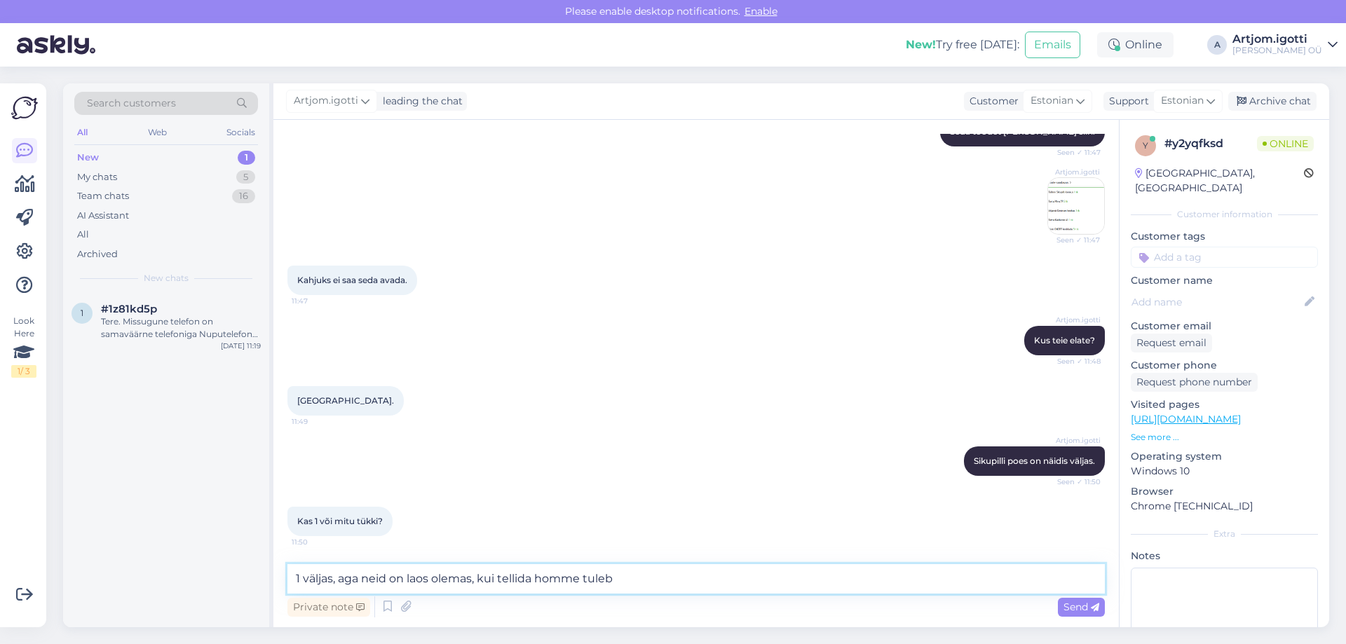
type textarea "1 väljas, aga neid on laos olemas, kui tellida homme tuleb."
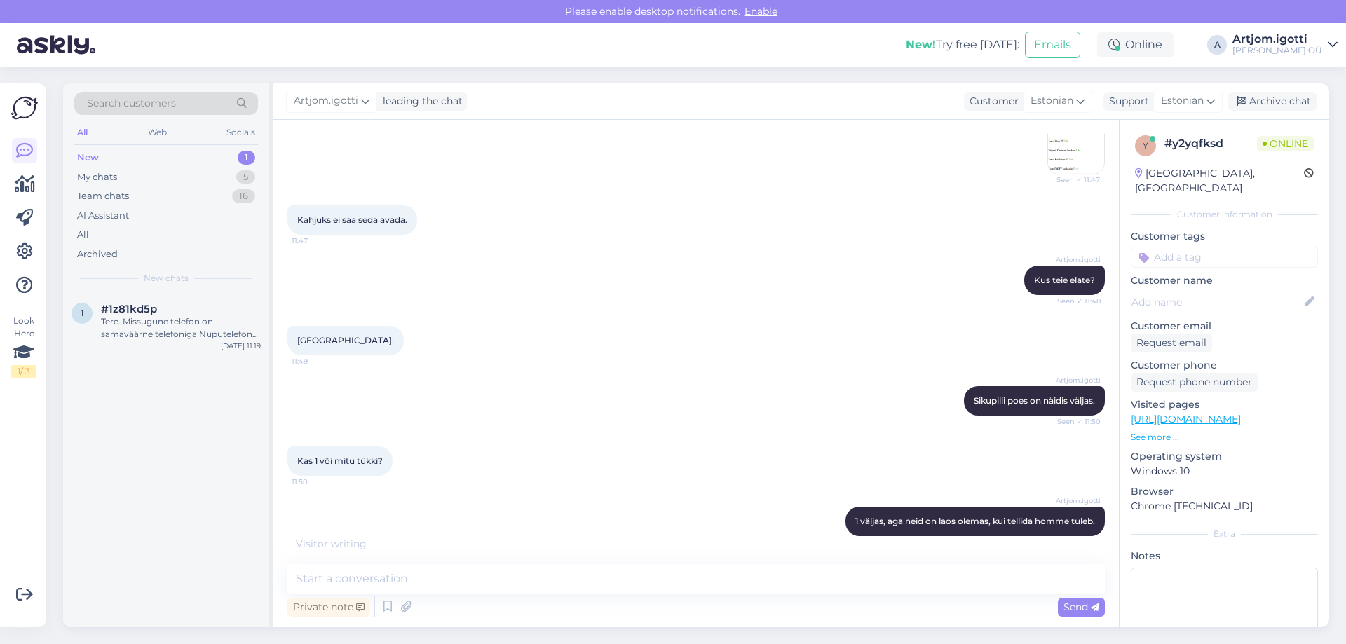
scroll to position [478, 0]
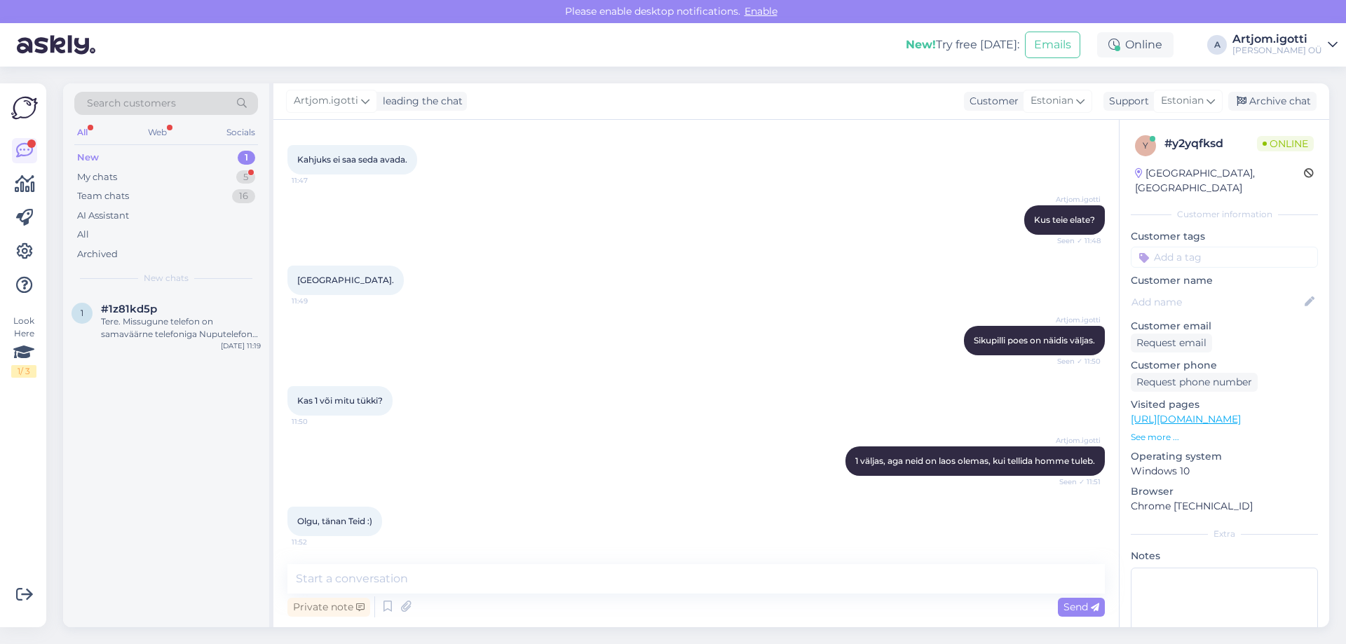
click at [553, 598] on div "Private note Send" at bounding box center [695, 607] width 817 height 27
click at [560, 576] on textarea at bounding box center [695, 578] width 817 height 29
type textarea "Ilusaat päeva"
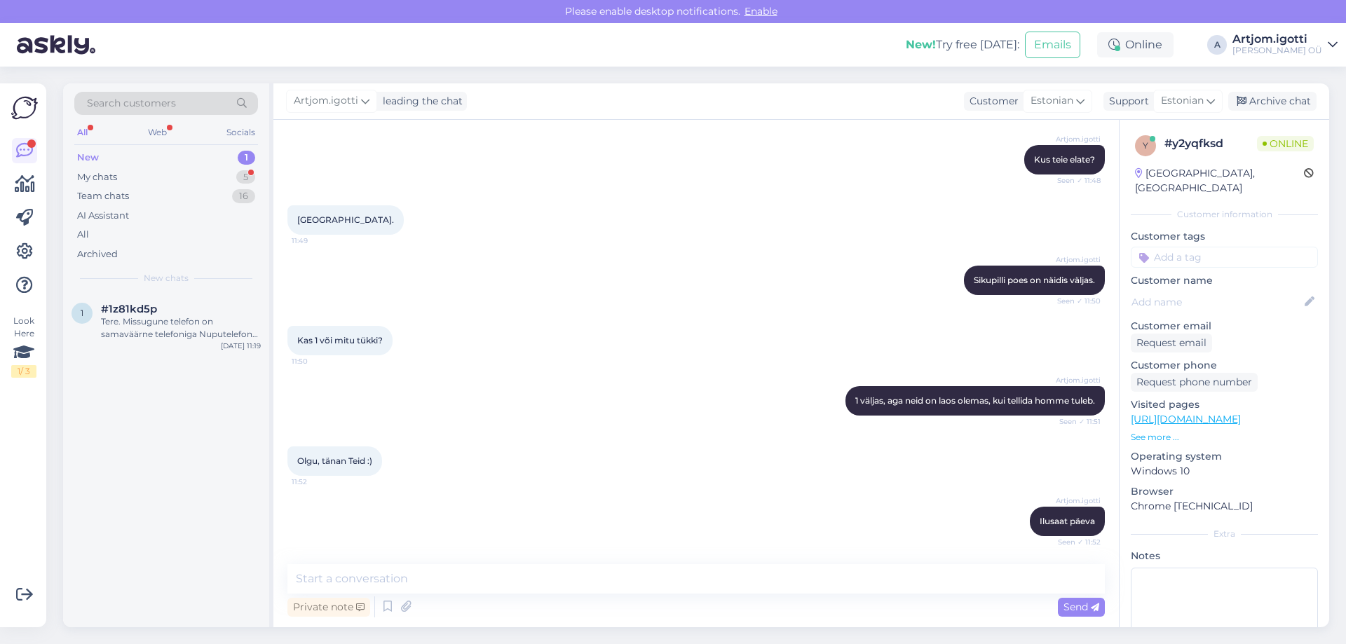
scroll to position [598, 0]
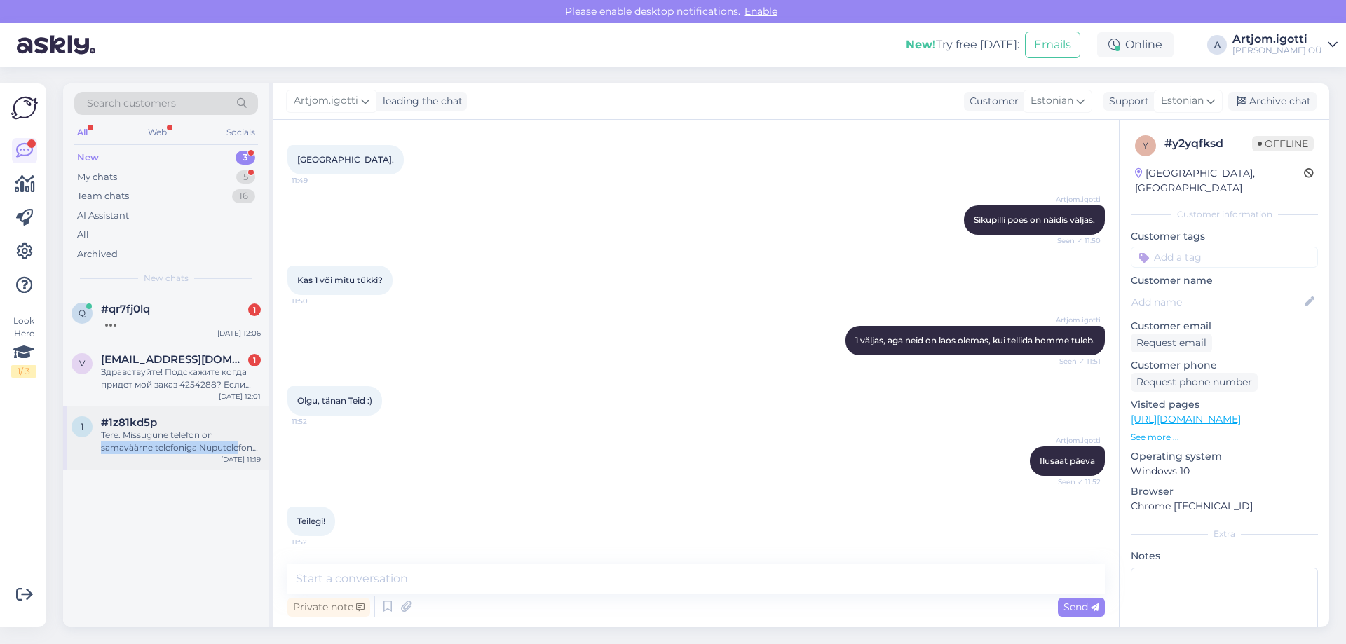
click at [236, 442] on div "Tere. Missugune telefon on samaväärne telefoniga Nuputelefon Nokia 3310 (2017),…" at bounding box center [181, 441] width 160 height 25
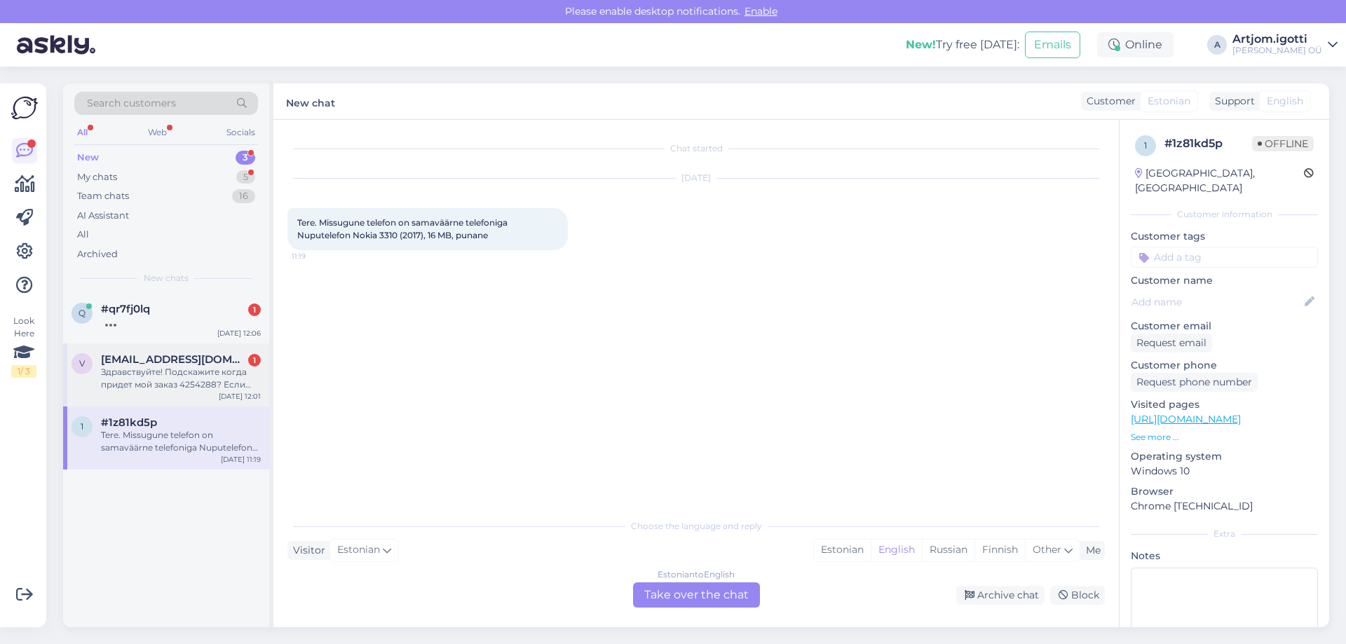
drag, startPoint x: 220, startPoint y: 381, endPoint x: 228, endPoint y: 383, distance: 8.7
click at [220, 379] on div "Здравствуйте! Подскажите когда придет мой заказ 4254288? Если это займет больше…" at bounding box center [181, 378] width 160 height 25
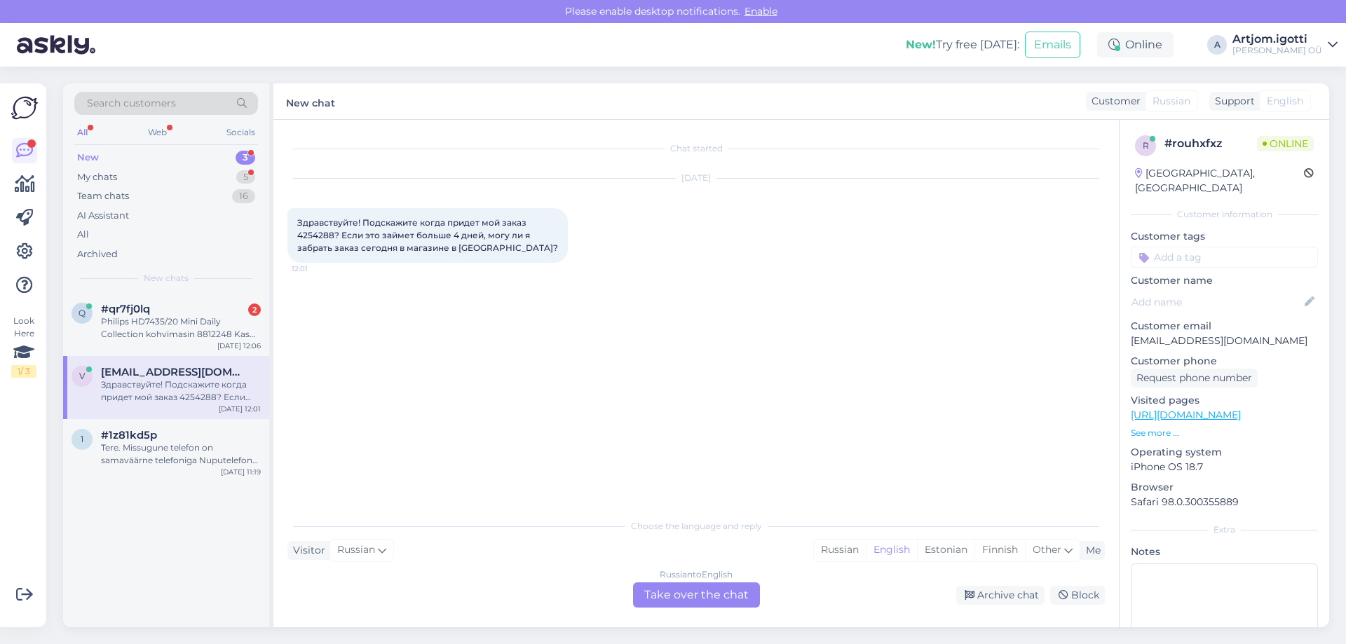
click at [204, 391] on div "Здравствуйте! Подскажите когда придет мой заказ 4254288? Если это займет больше…" at bounding box center [181, 390] width 160 height 25
click at [320, 238] on span "Здравствуйте! Подскажите когда придет мой заказ 4254288? Если это займет больше…" at bounding box center [427, 235] width 261 height 36
copy span "4254288"
drag, startPoint x: 845, startPoint y: 548, endPoint x: 729, endPoint y: 585, distance: 122.1
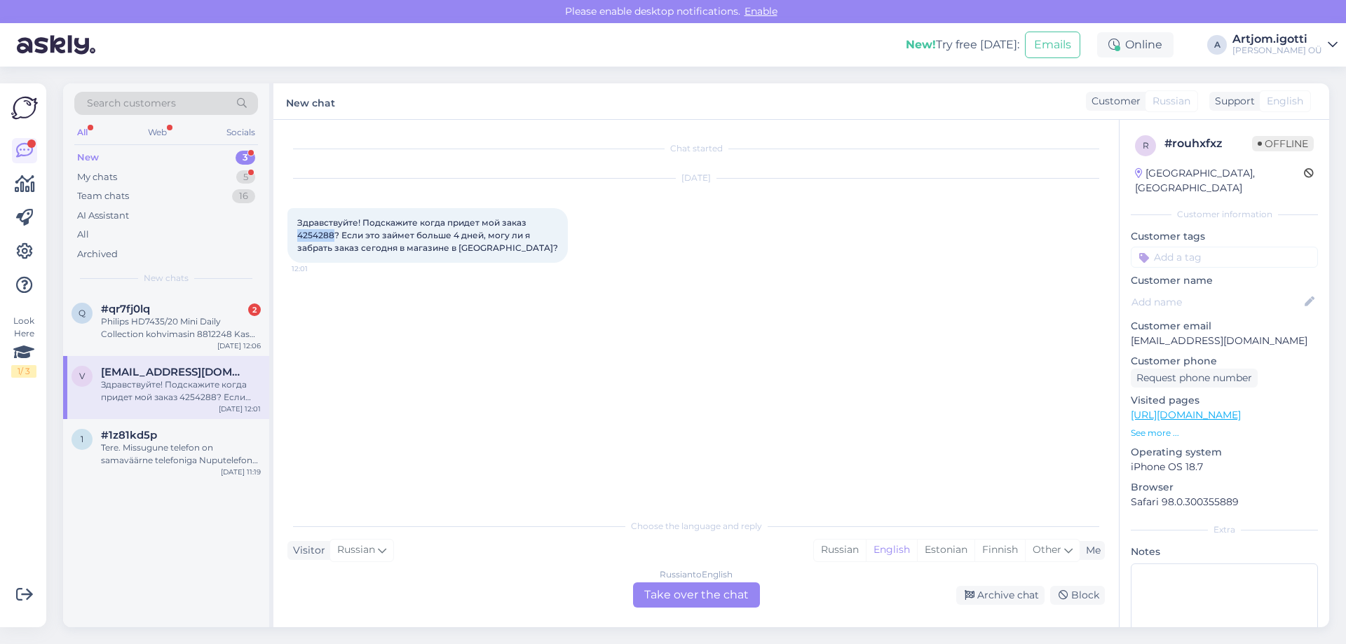
click at [844, 549] on div "Russian" at bounding box center [840, 550] width 52 height 21
click at [703, 598] on div "Russian to Russian Take over the chat" at bounding box center [696, 594] width 127 height 25
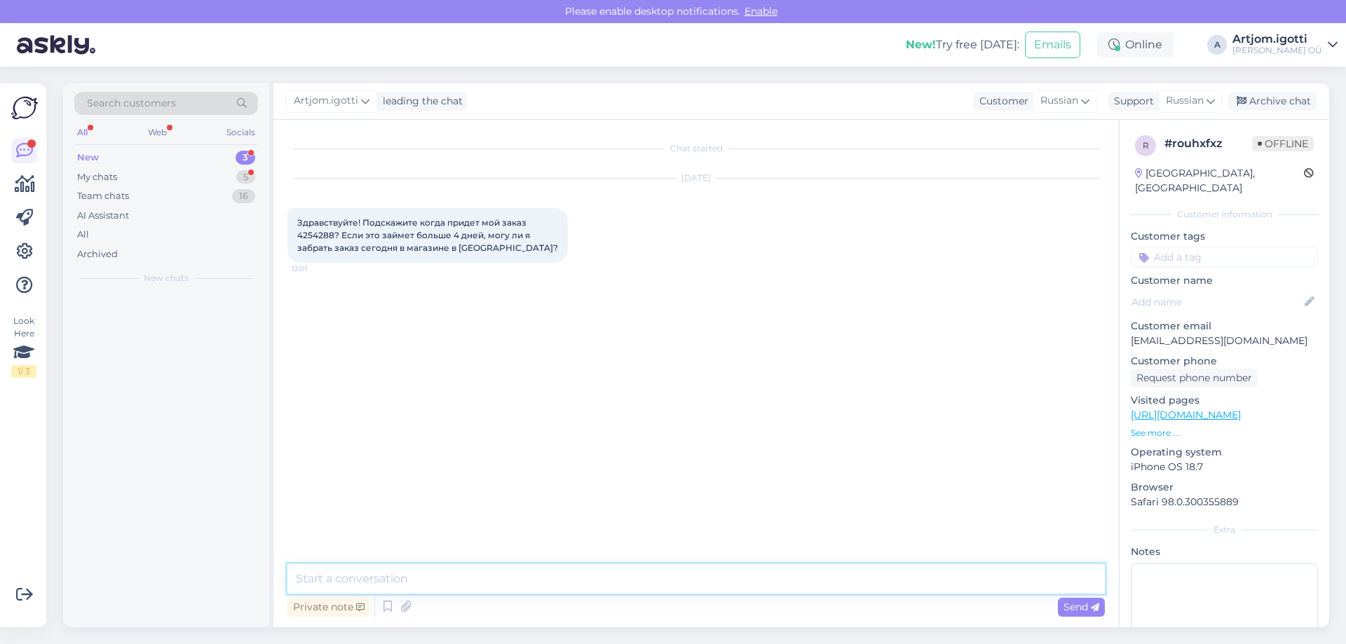
click at [569, 576] on textarea at bounding box center [695, 578] width 817 height 29
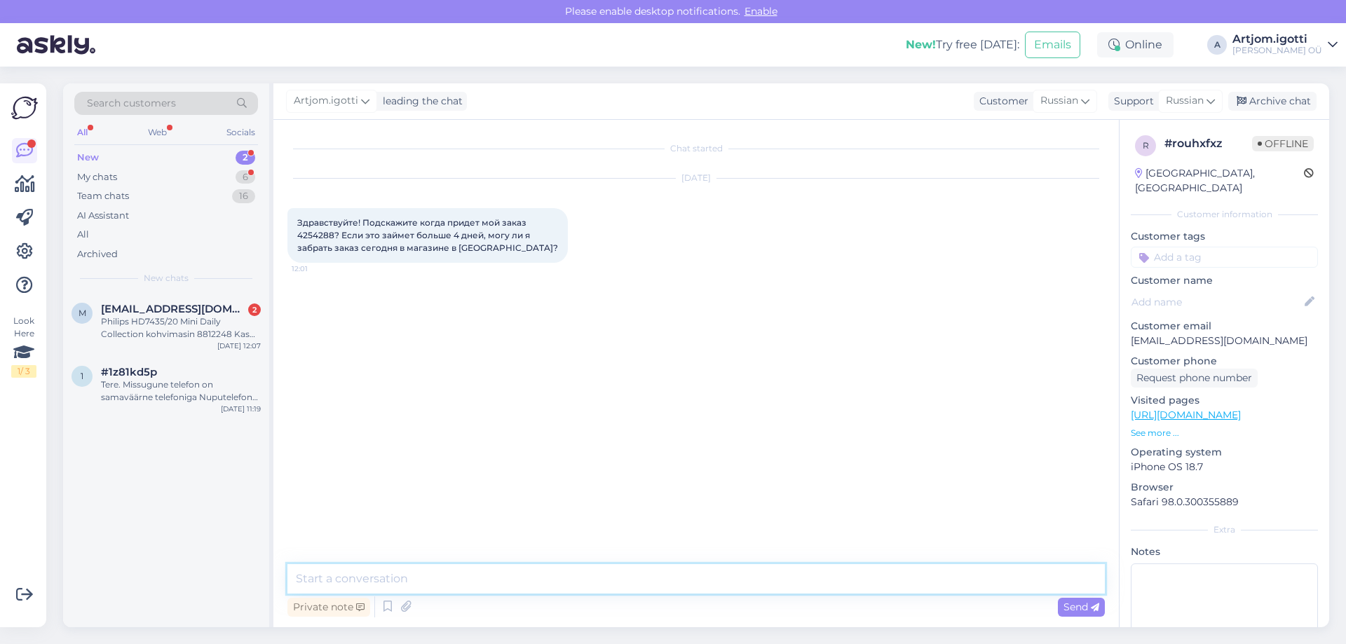
type textarea "P"
type textarea "З"
click at [503, 575] on textarea "Здравствуйте, скорее всего" at bounding box center [695, 578] width 817 height 29
type textarea "Здравствуйте, скорее всего не успеет приехать в течении 4 дней."
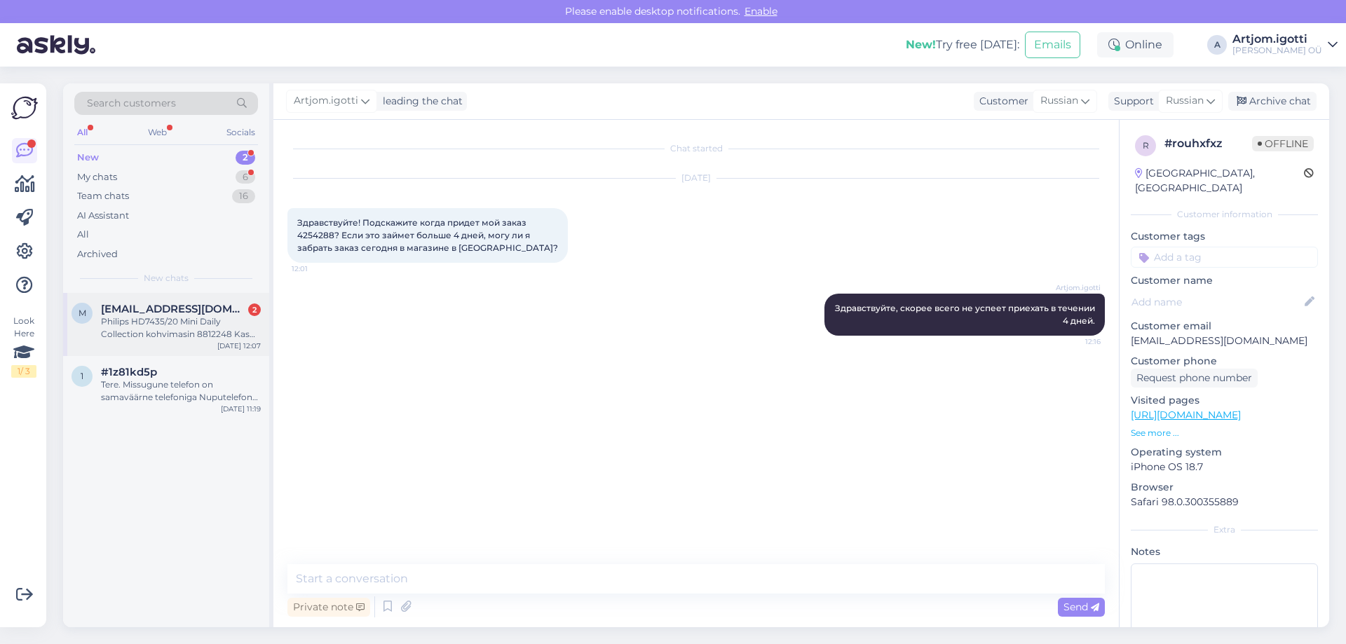
click at [210, 333] on div "Philips HD7435/20 Mini Daily Collection kohvimasin 8812248 Kas see kohvimasin l…" at bounding box center [181, 327] width 160 height 25
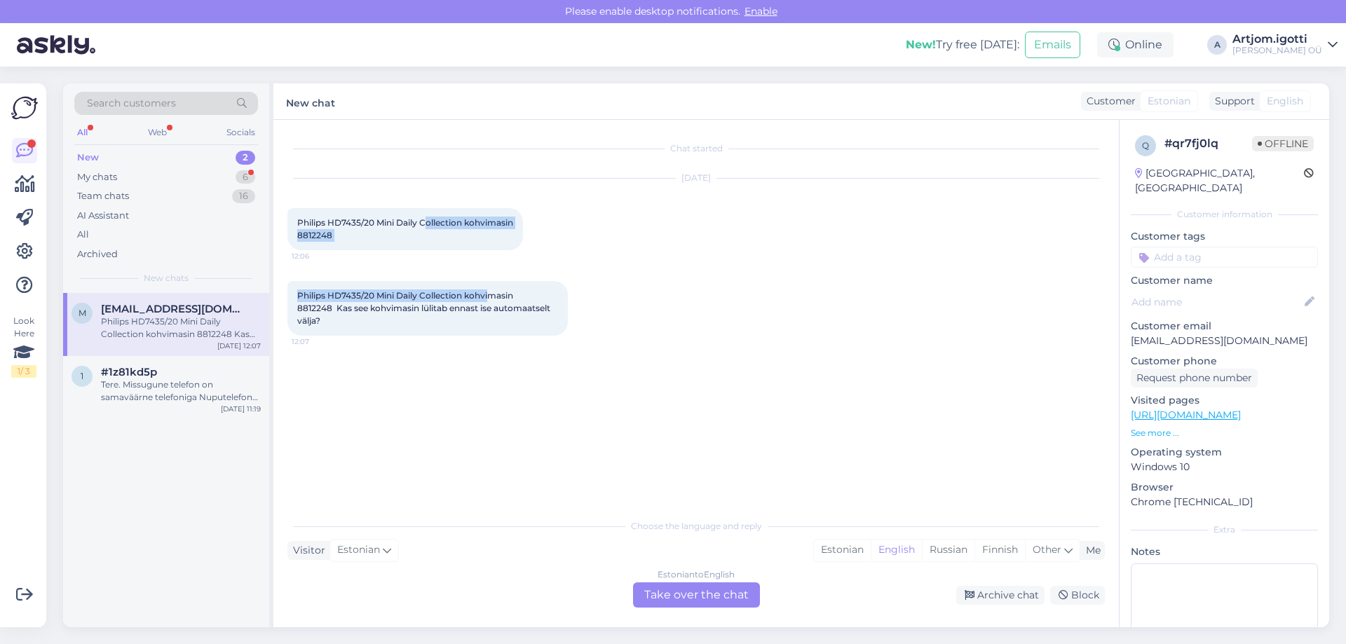
drag, startPoint x: 425, startPoint y: 223, endPoint x: 425, endPoint y: 306, distance: 82.7
click at [489, 292] on div "Chat started [DATE] Philips HD7435/20 Mini Daily Collection kohvimasin 8812248 …" at bounding box center [702, 316] width 830 height 365
drag, startPoint x: 371, startPoint y: 310, endPoint x: 510, endPoint y: 305, distance: 139.5
click at [506, 305] on span "Philips HD7435/20 Mini Daily Collection kohvimasin 8812248 Kas see kohvimasin l…" at bounding box center [424, 308] width 255 height 36
click at [531, 306] on span "Philips HD7435/20 Mini Daily Collection kohvimasin 8812248 Kas see kohvimasin l…" at bounding box center [424, 308] width 255 height 36
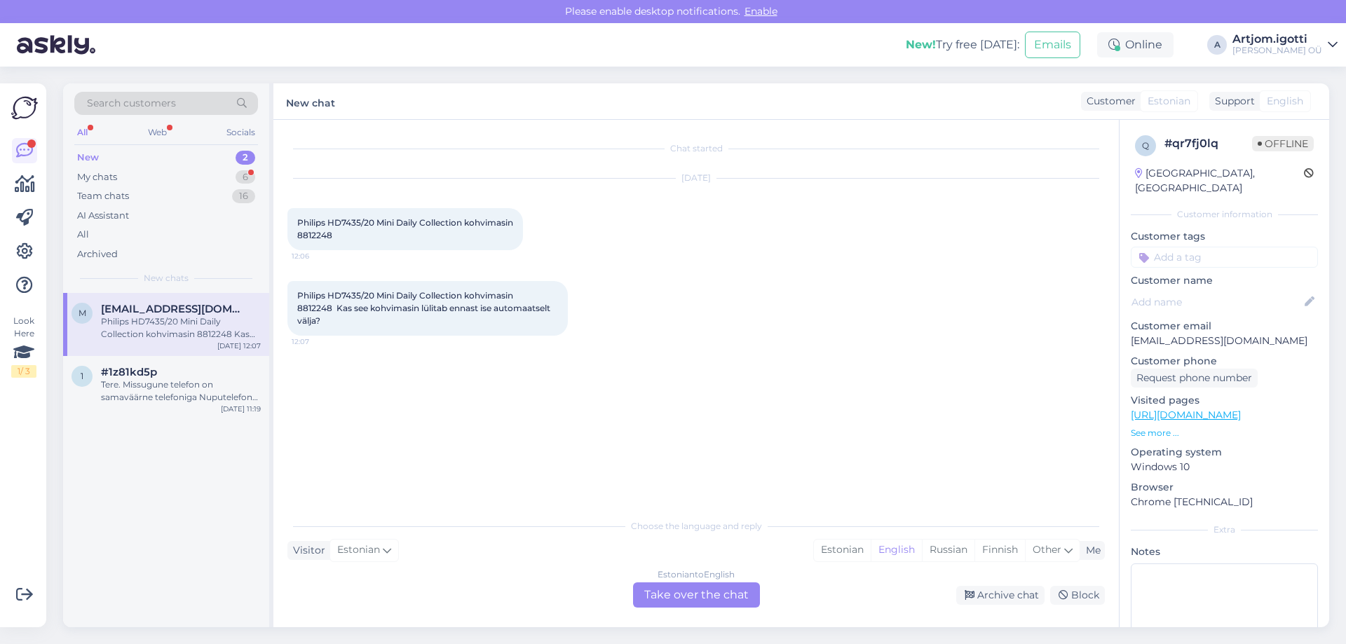
click at [346, 292] on span "Philips HD7435/20 Mini Daily Collection kohvimasin 8812248 Kas see kohvimasin l…" at bounding box center [424, 308] width 255 height 36
copy span "HD7435"
click at [851, 548] on div "Estonian" at bounding box center [842, 550] width 57 height 21
click at [703, 589] on div "Estonian to Estonian Take over the chat" at bounding box center [696, 594] width 127 height 25
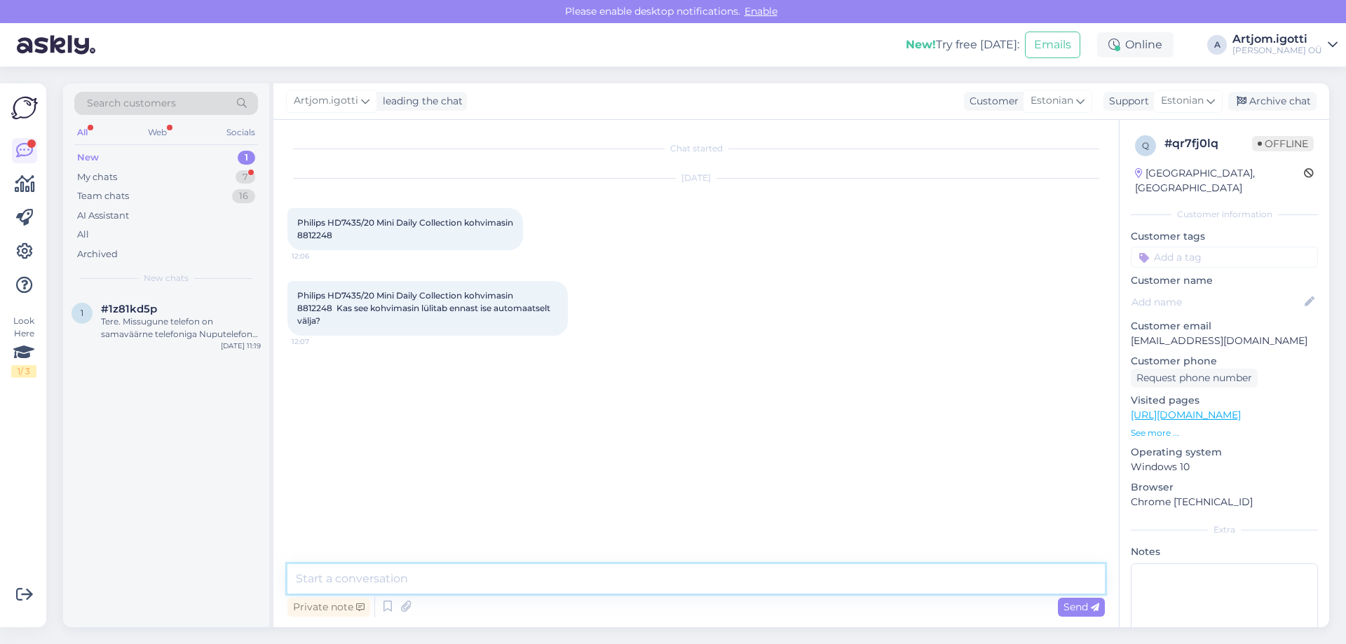
click at [594, 569] on textarea at bounding box center [695, 578] width 817 height 29
type textarea "[PERSON_NAME]"
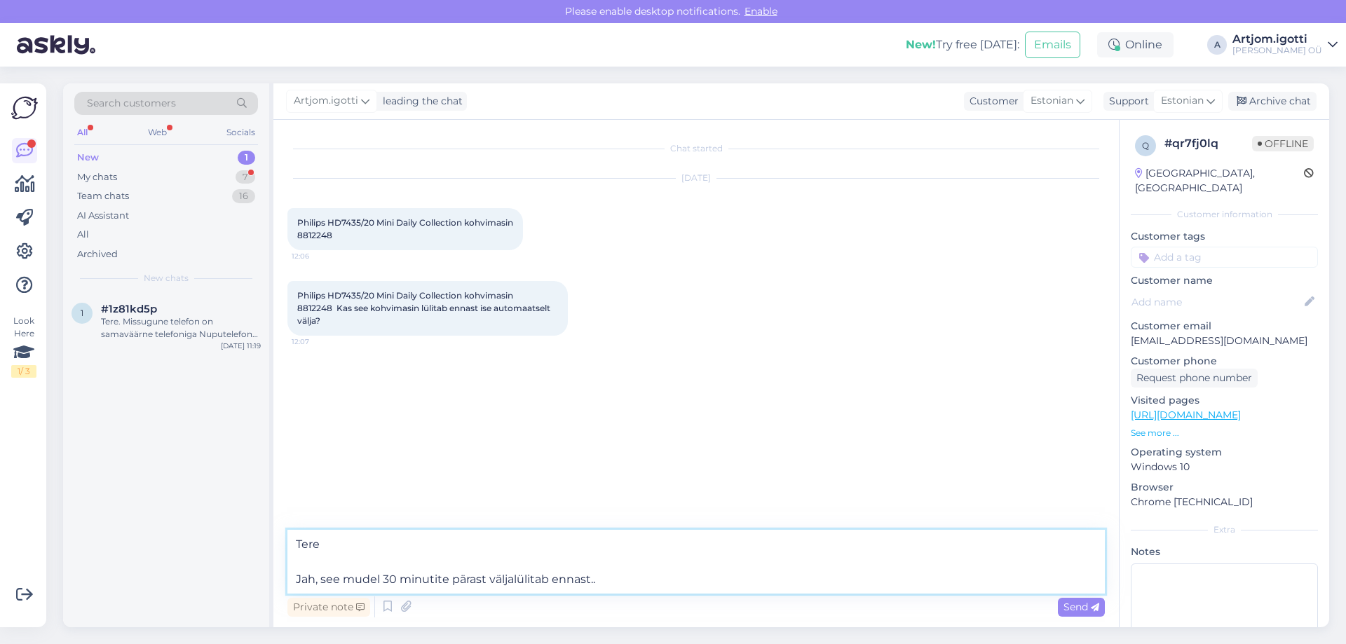
type textarea "Tere Jah, see mudel 30 minutite pärast väljalülitab ennast."
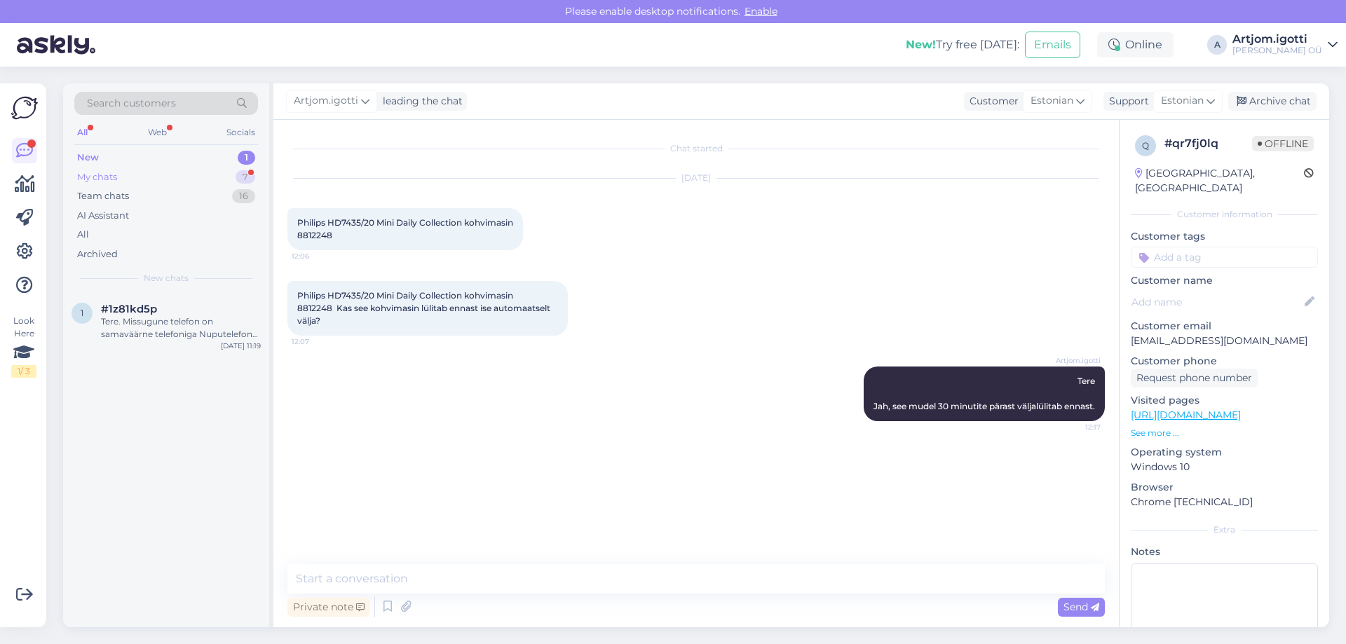
click at [125, 171] on div "My chats 7" at bounding box center [166, 177] width 184 height 20
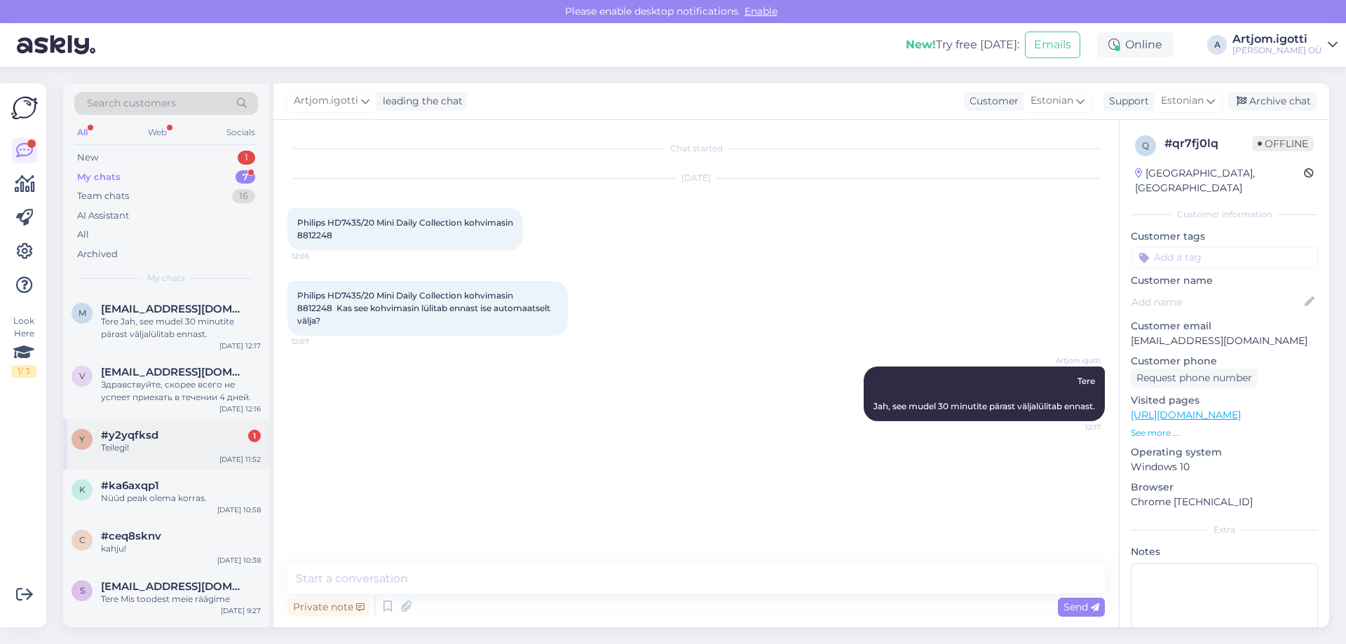
click at [182, 423] on div "y #y2yqfksd 1 Teilegi! [DATE] 11:52" at bounding box center [166, 444] width 206 height 50
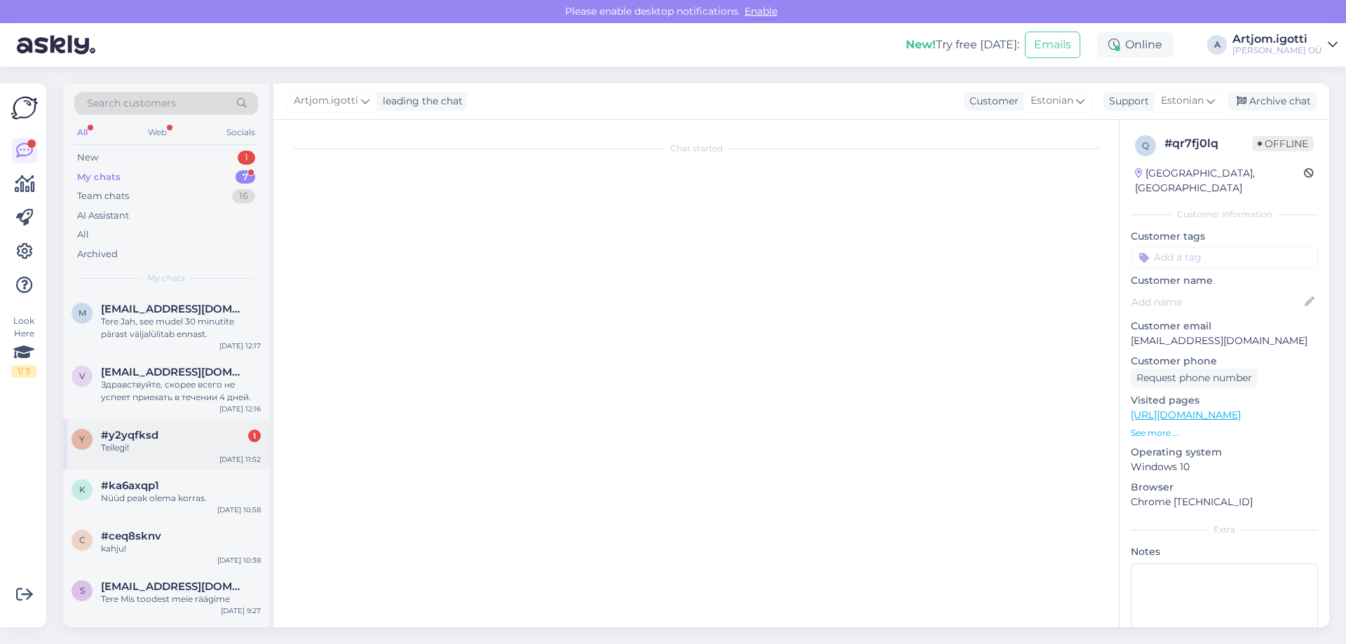
scroll to position [598, 0]
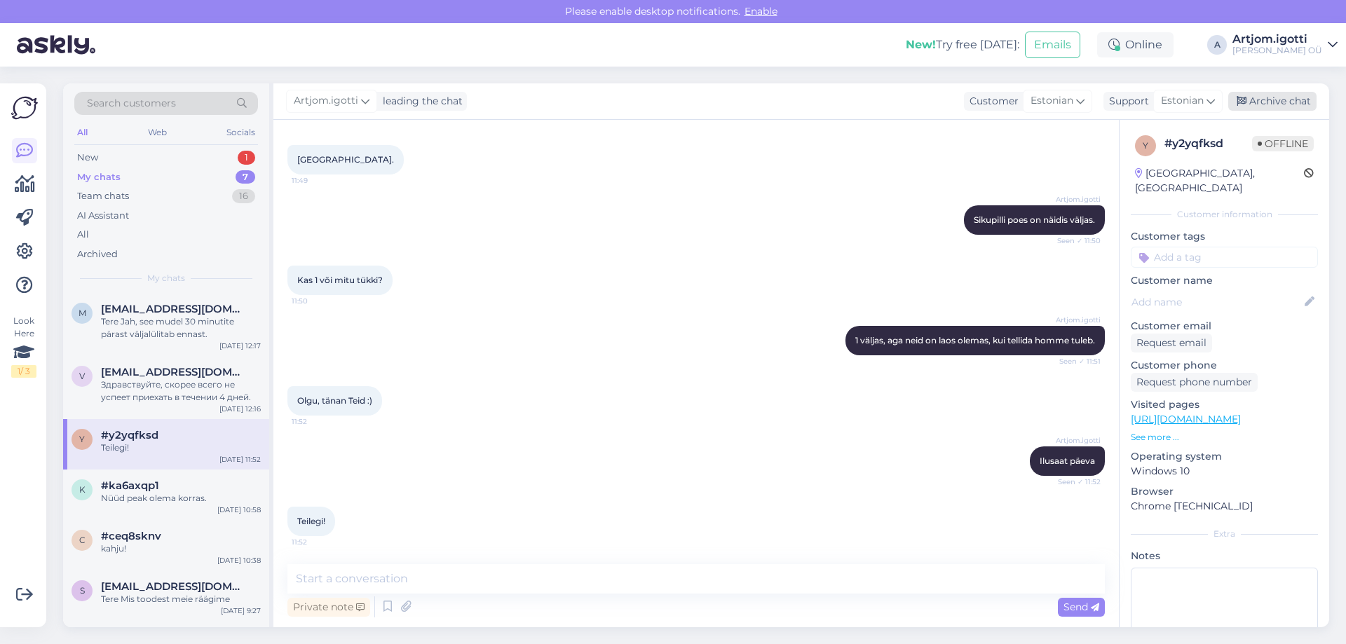
click at [1278, 101] on div "Archive chat" at bounding box center [1272, 101] width 88 height 19
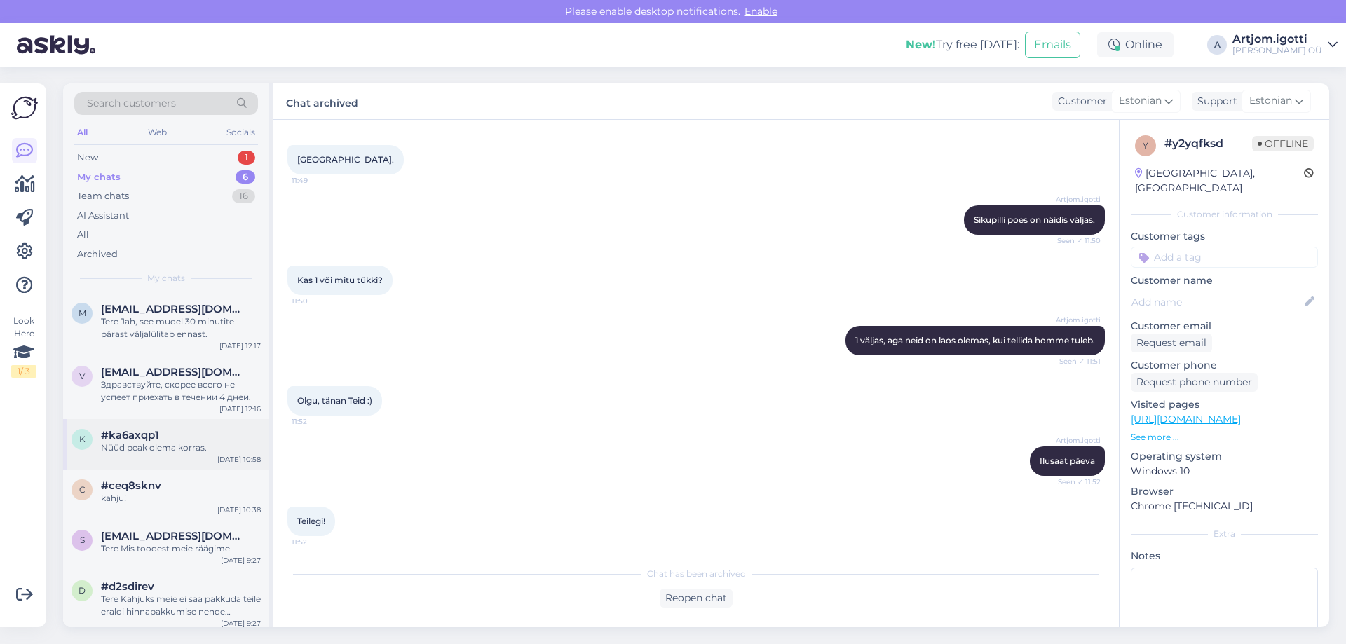
click at [199, 456] on div "k #ka6axqp1 Nüüd peak olema korras. [DATE] 10:58" at bounding box center [166, 444] width 206 height 50
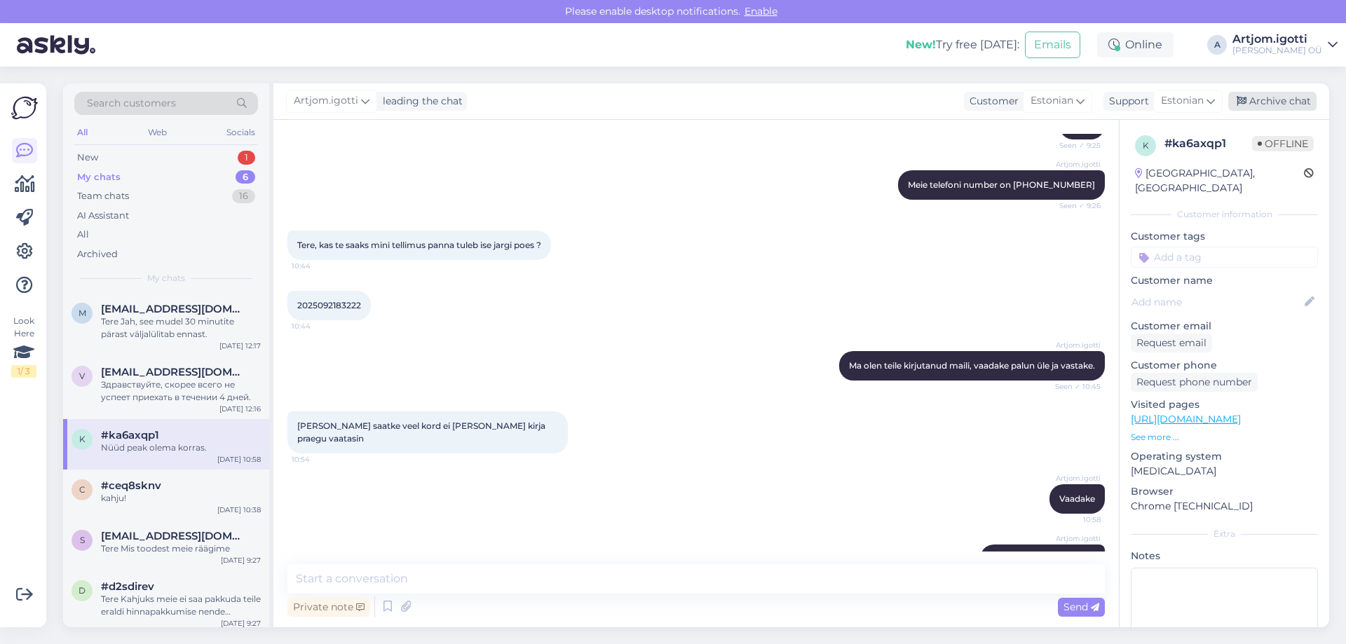
click at [1285, 102] on div "Archive chat" at bounding box center [1272, 101] width 88 height 19
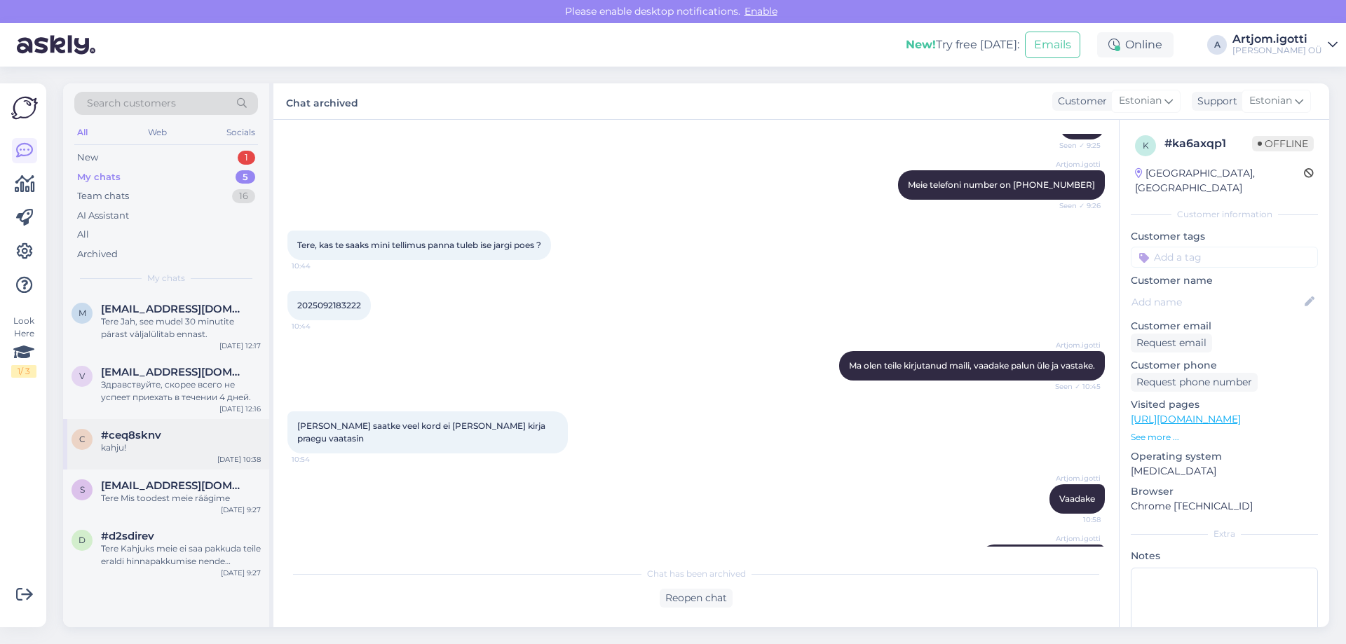
click at [198, 454] on div "c #ceq8sknv kahju! [DATE] 10:38" at bounding box center [166, 444] width 206 height 50
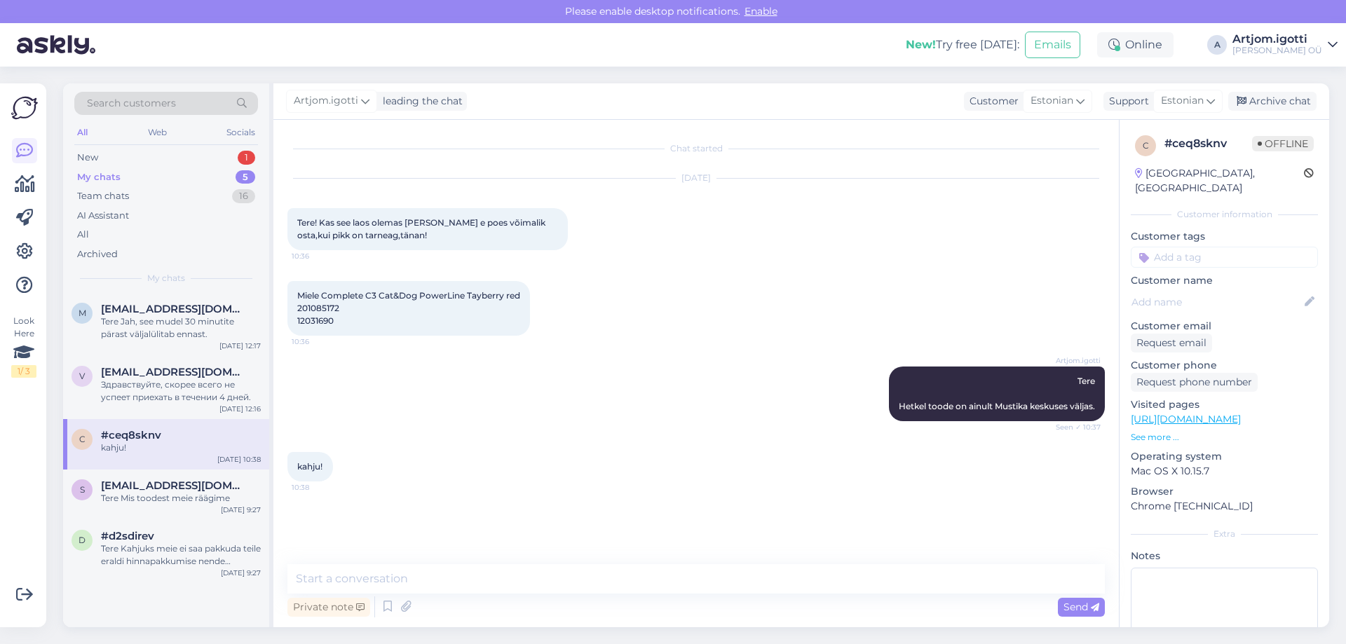
scroll to position [0, 0]
click at [1274, 109] on div "Archive chat" at bounding box center [1272, 101] width 88 height 19
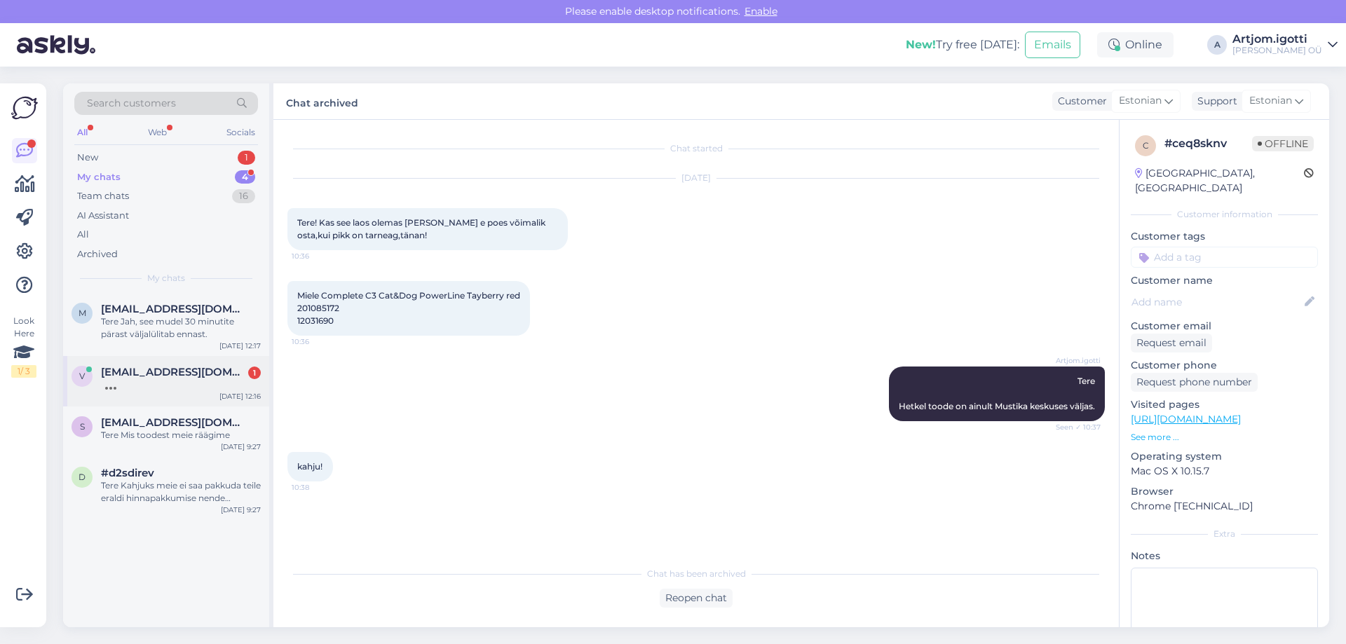
click at [238, 373] on div "[EMAIL_ADDRESS][DOMAIN_NAME] 1" at bounding box center [181, 372] width 160 height 13
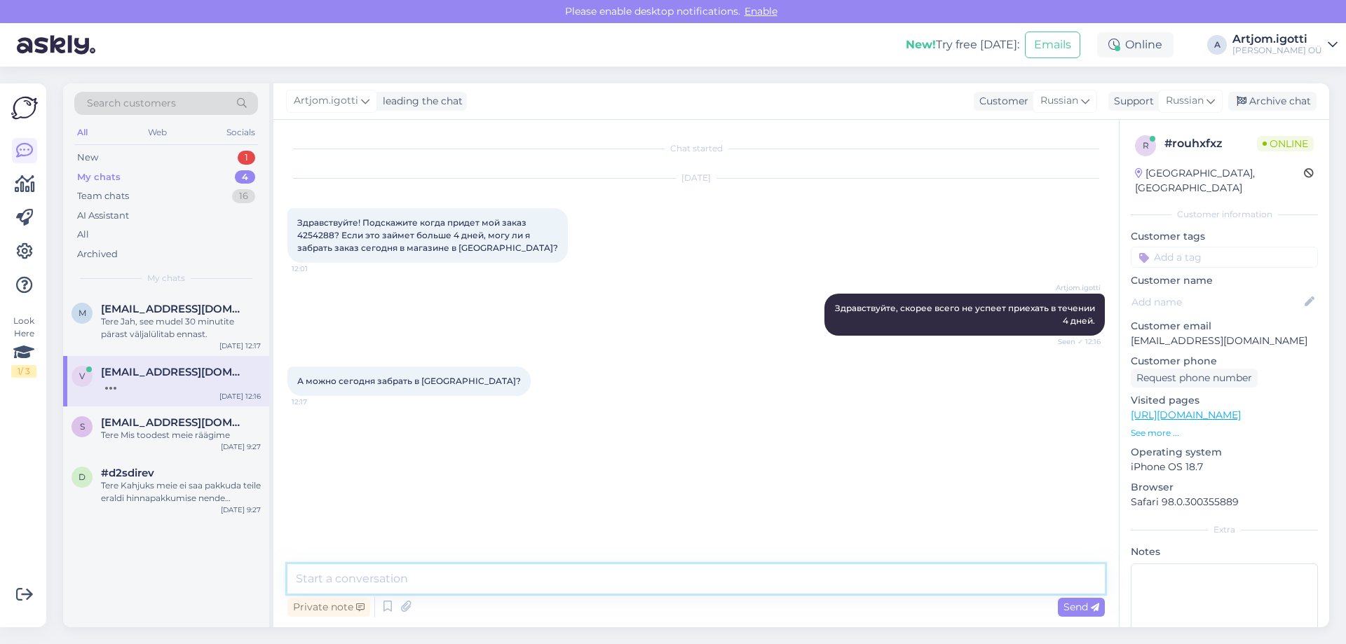
click at [402, 568] on textarea at bounding box center [695, 578] width 817 height 29
click at [470, 587] on textarea at bounding box center [695, 578] width 817 height 29
type textarea "G"
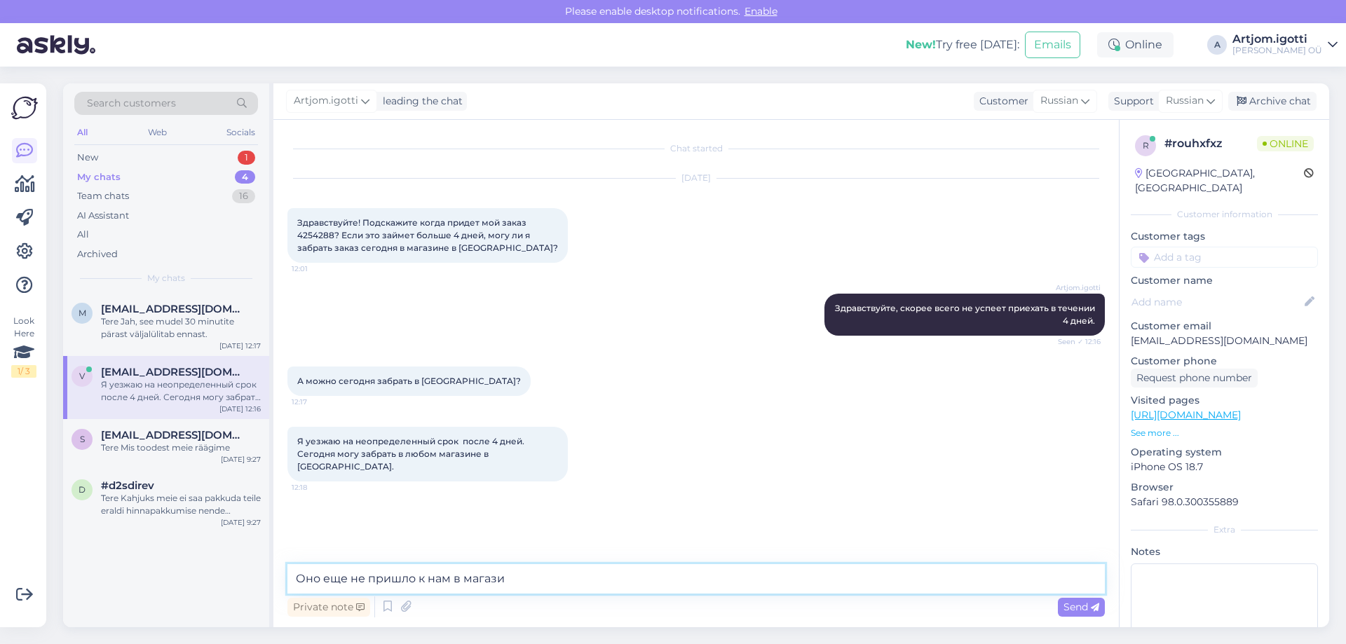
type textarea "Оно еще не пришло к нам в магазин"
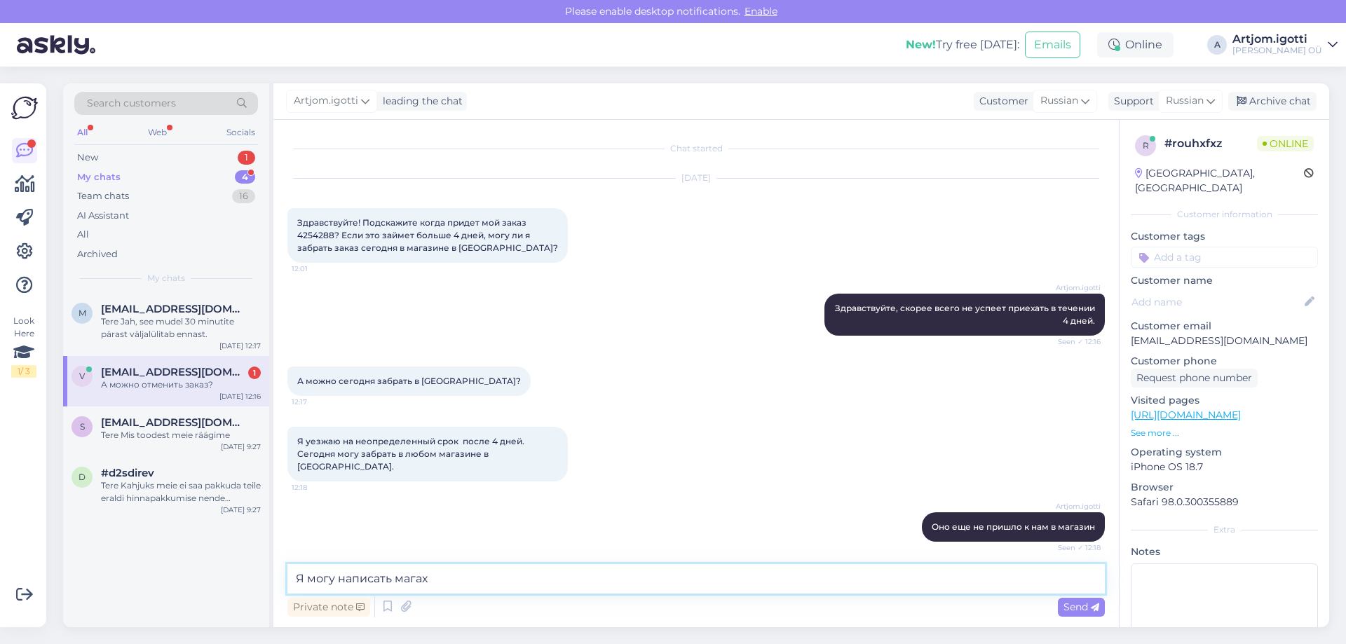
scroll to position [53, 0]
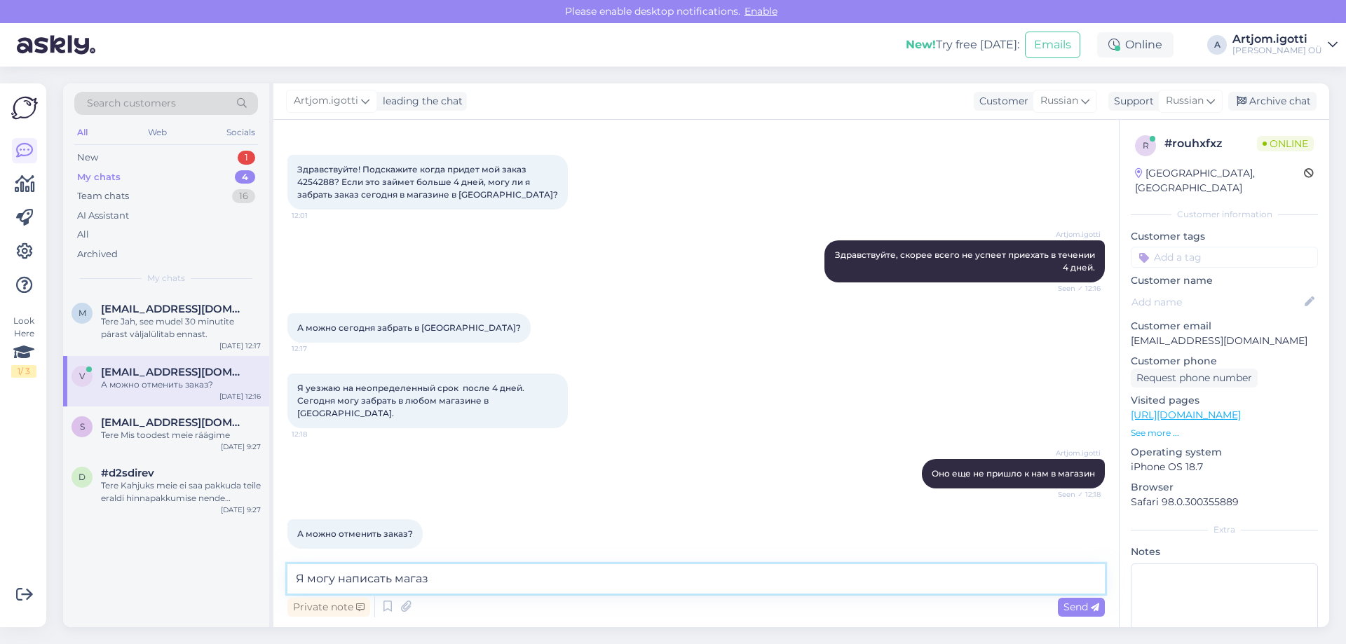
drag, startPoint x: 435, startPoint y: 581, endPoint x: 457, endPoint y: 581, distance: 21.7
click at [457, 581] on textarea "Я могу написать магаз" at bounding box center [695, 578] width 817 height 29
type textarea "Я могу написать магазину, когда оно придёт то вам дадут знать."
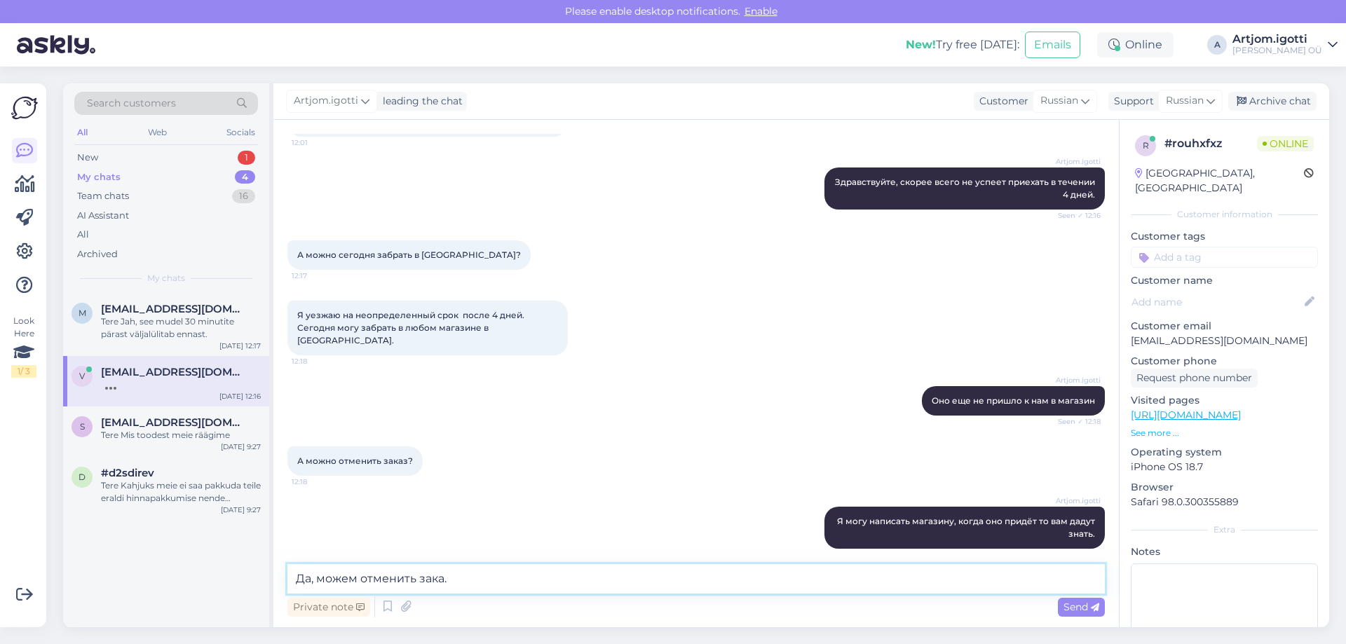
type textarea "Да, можем отменить заказ."
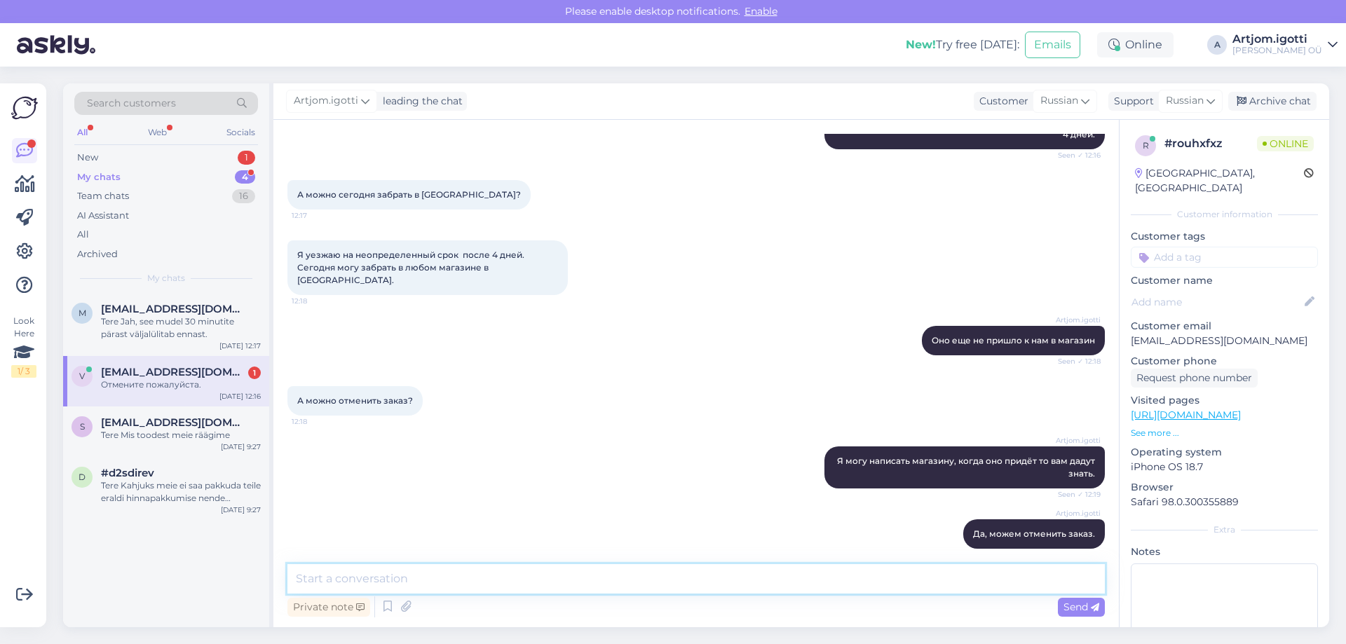
scroll to position [247, 0]
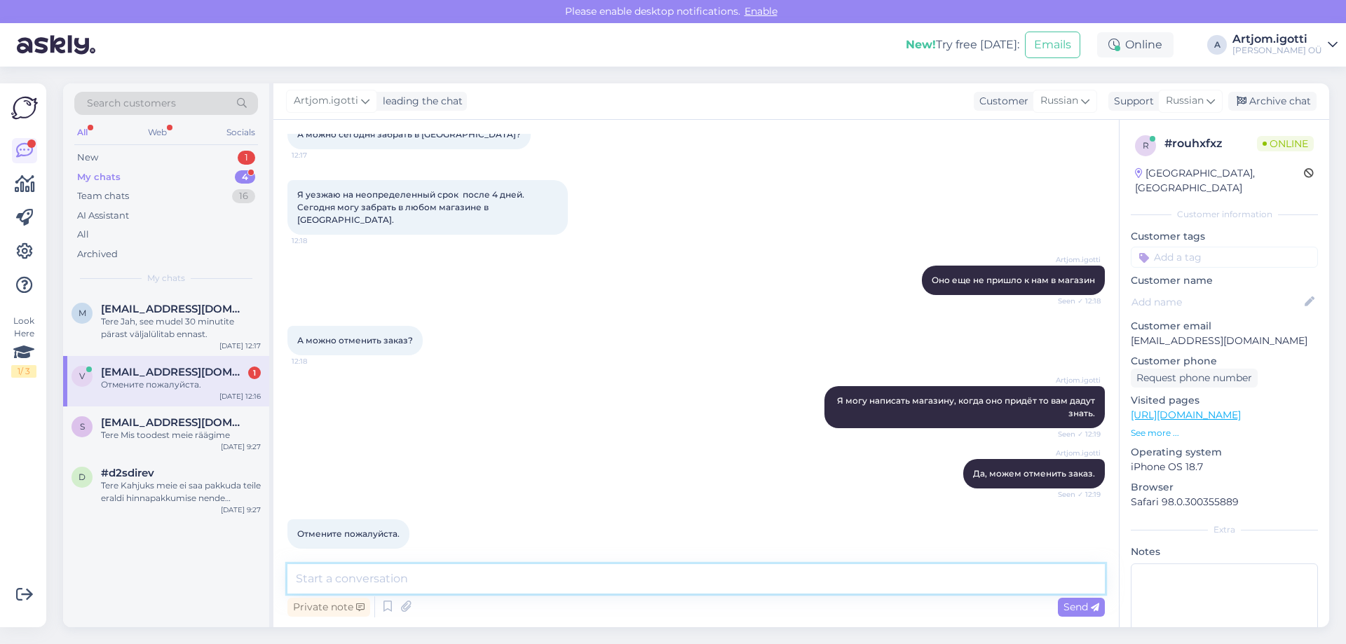
click at [336, 578] on textarea at bounding box center [695, 578] width 817 height 29
type textarea "Напишите пожалуйста на [EMAIL_ADDRESS][DOMAIN_NAME], о том что хотите отменить …"
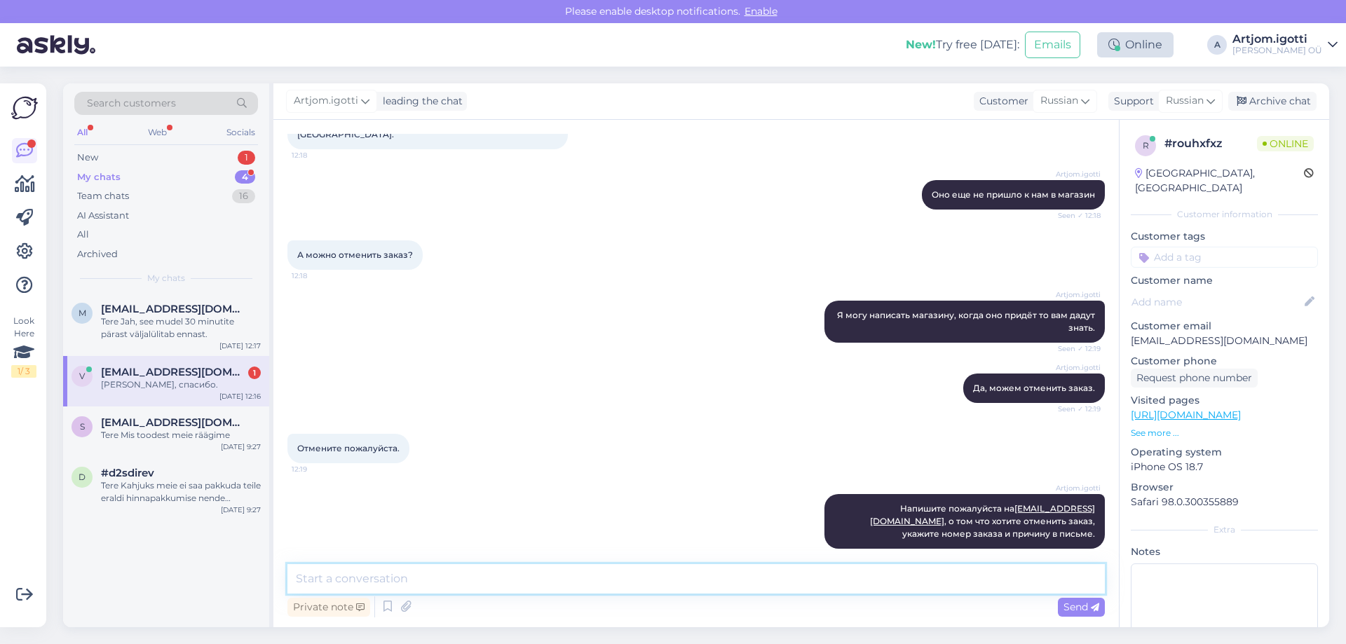
scroll to position [392, 0]
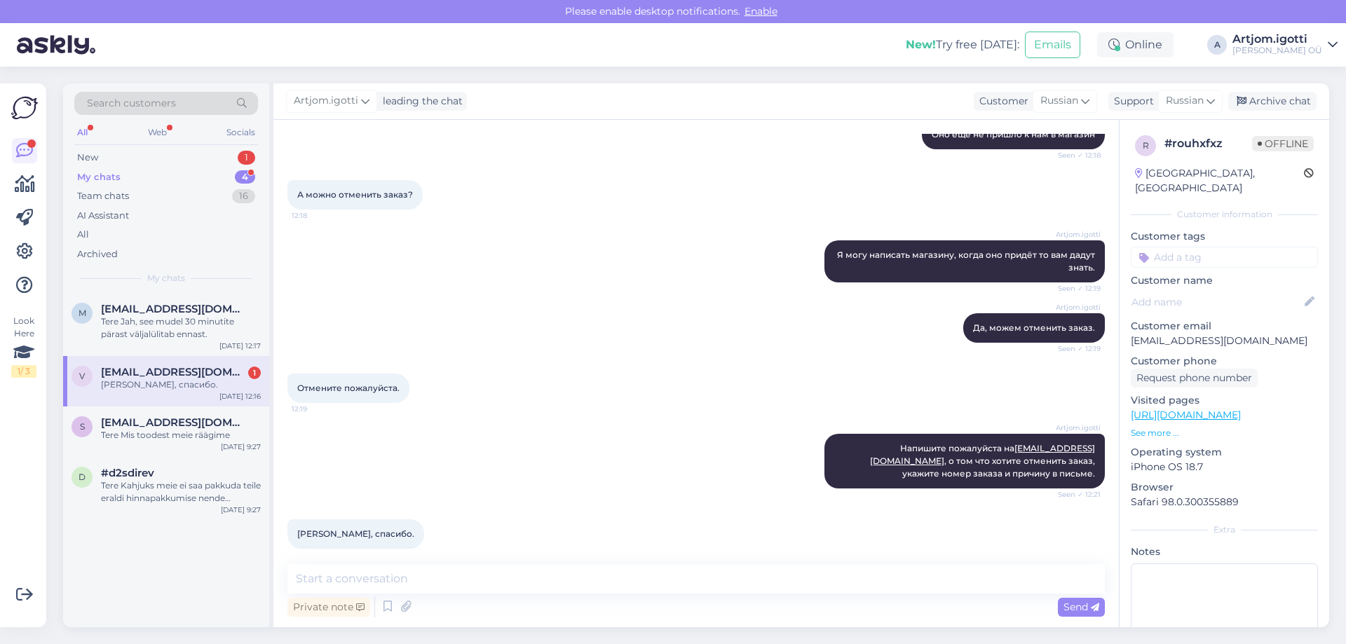
click at [191, 373] on span "[EMAIL_ADDRESS][DOMAIN_NAME]" at bounding box center [174, 372] width 146 height 13
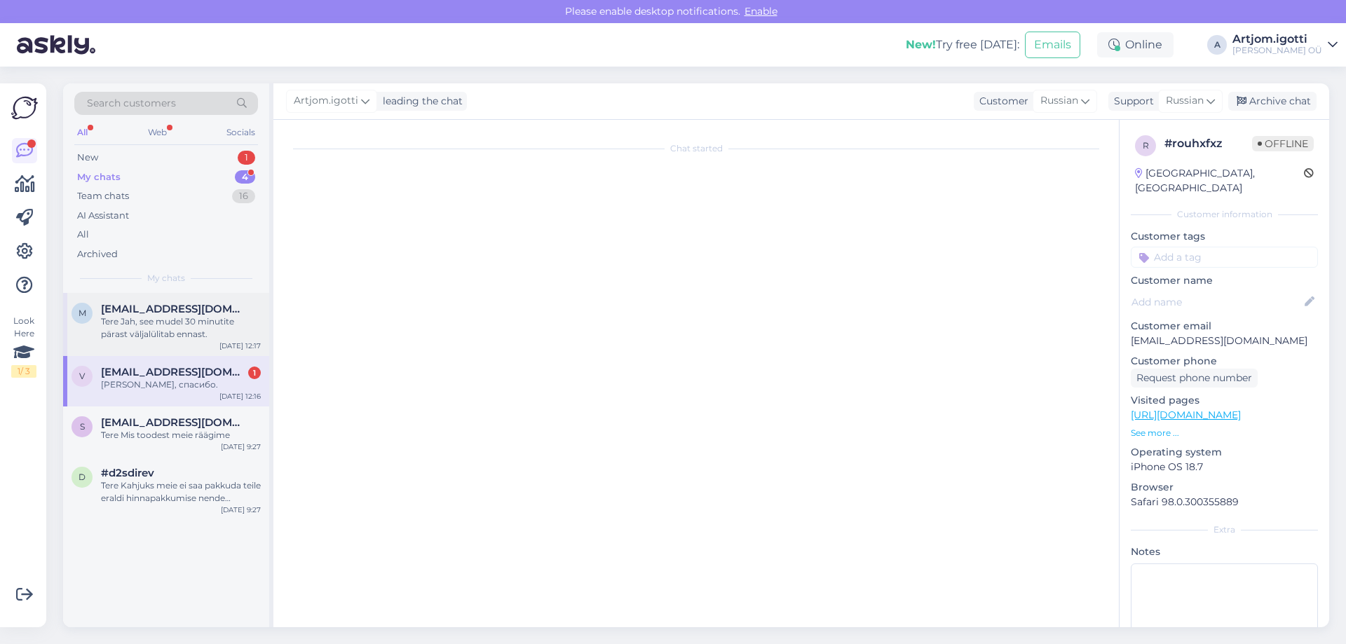
scroll to position [0, 0]
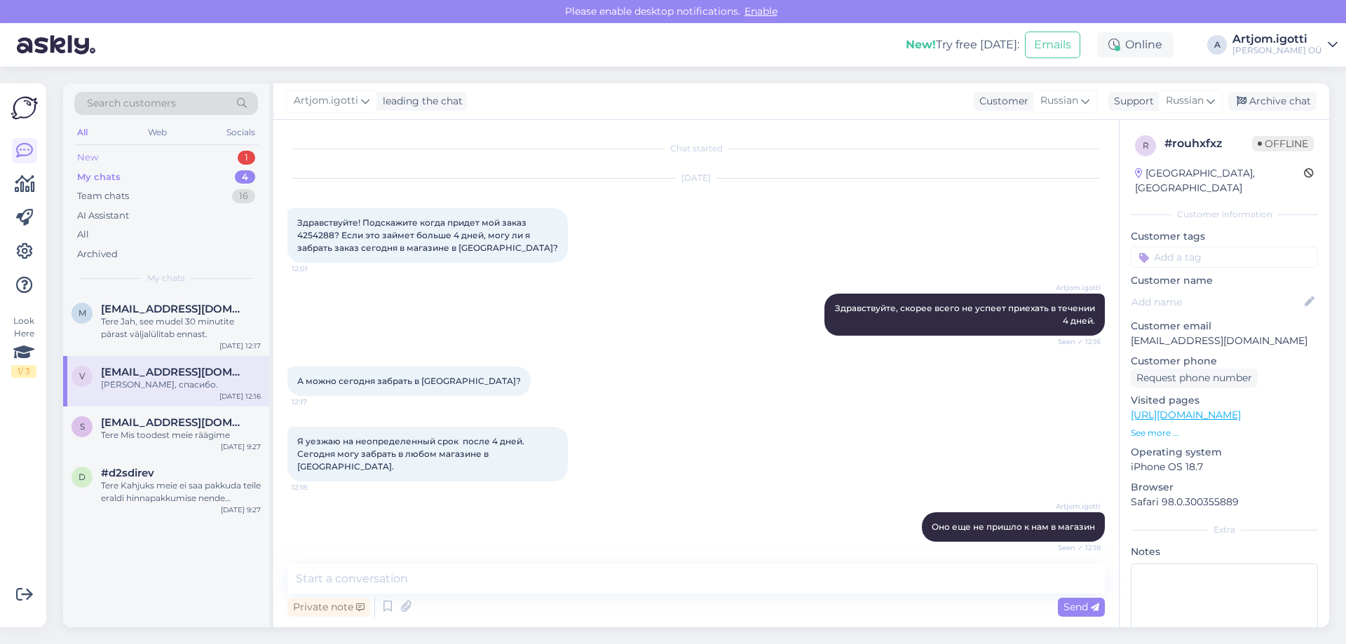
click at [212, 151] on div "New 1" at bounding box center [166, 158] width 184 height 20
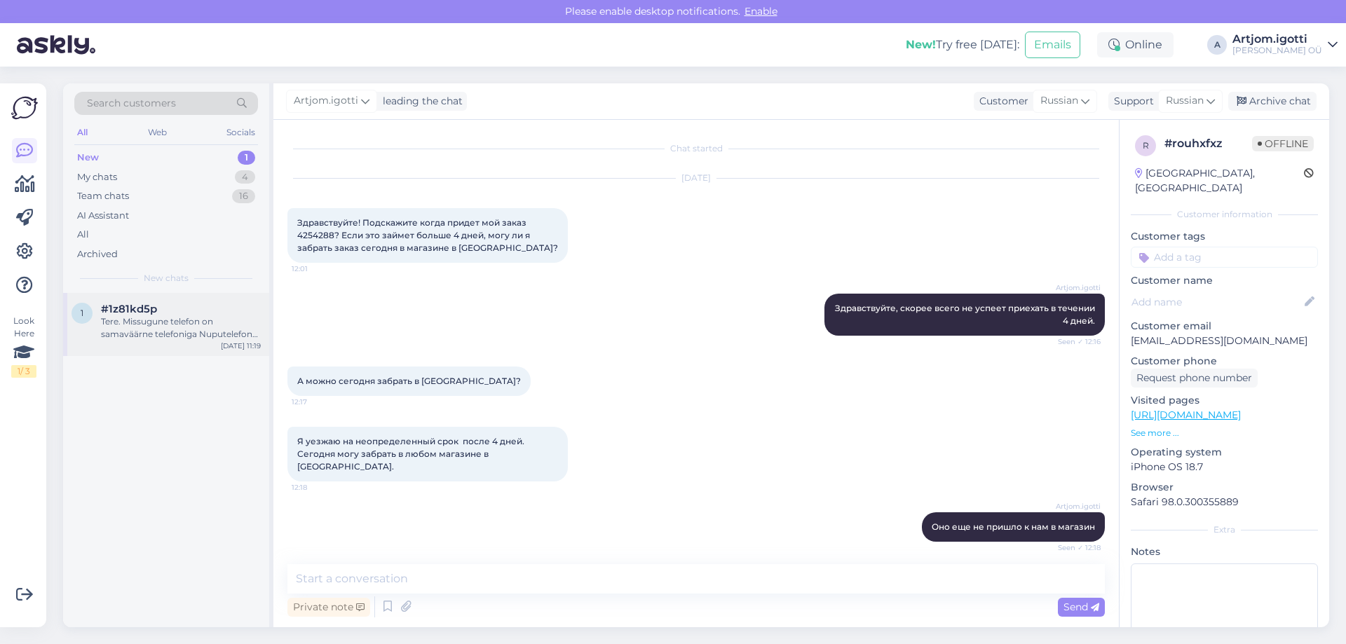
click at [183, 322] on div "Tere. Missugune telefon on samaväärne telefoniga Nuputelefon Nokia 3310 (2017),…" at bounding box center [181, 327] width 160 height 25
